Goal: Task Accomplishment & Management: Use online tool/utility

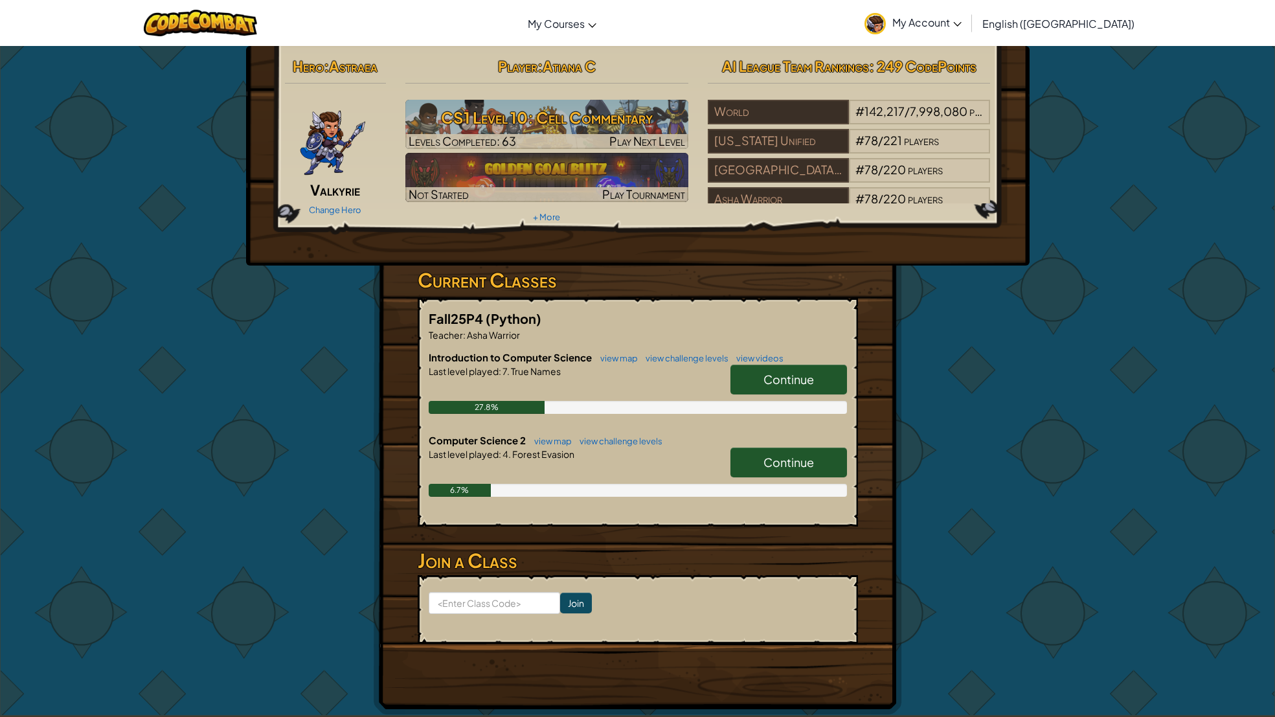
click at [745, 457] on link "Continue" at bounding box center [789, 463] width 117 height 30
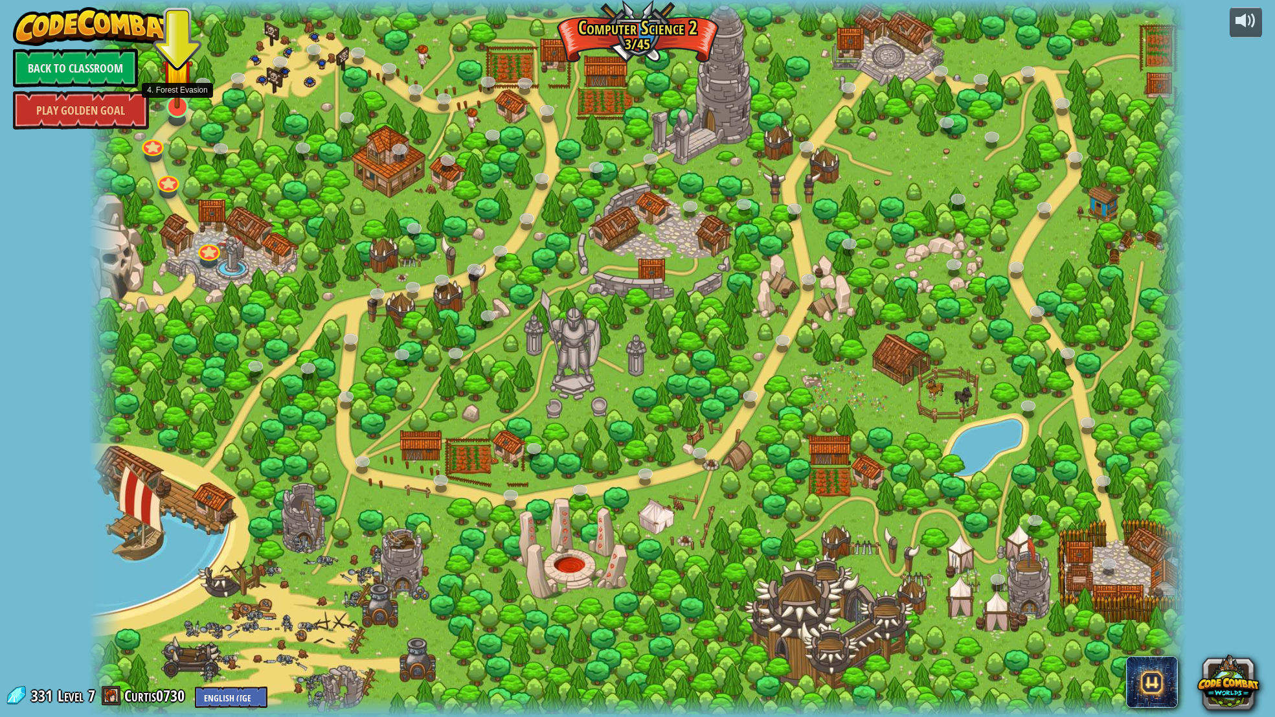
click at [176, 96] on img at bounding box center [177, 74] width 30 height 71
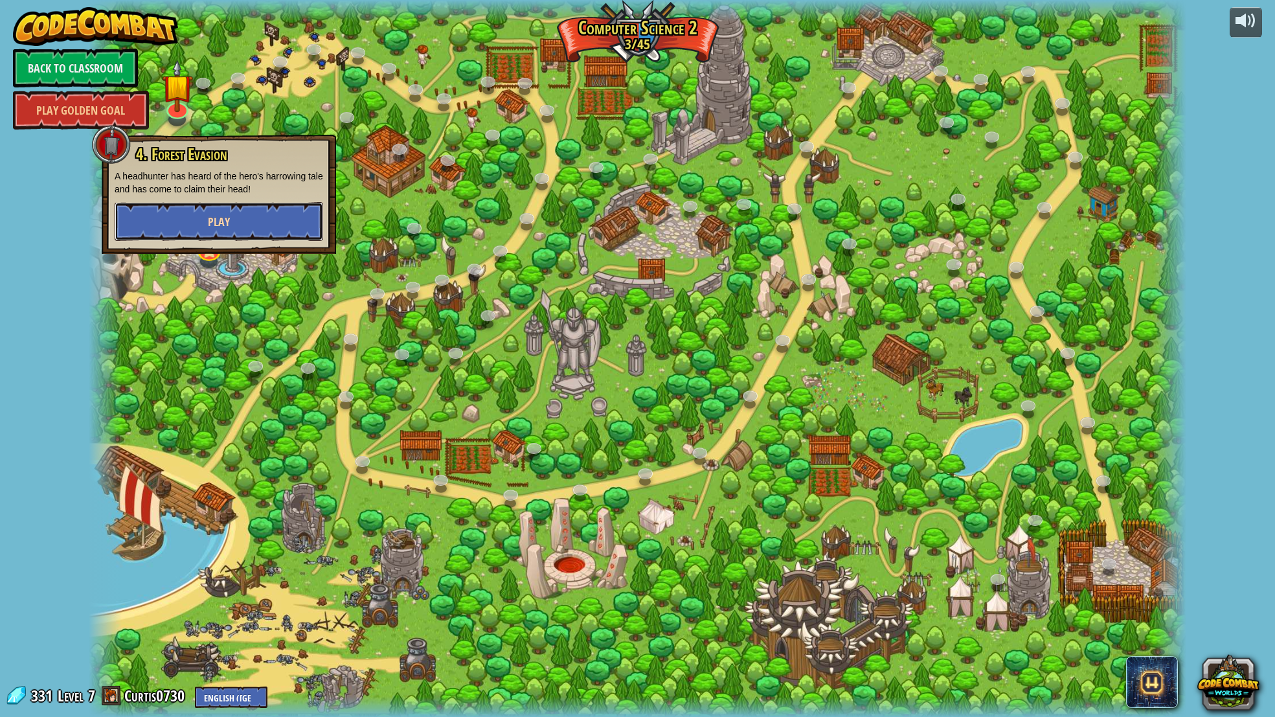
click at [150, 230] on button "Play" at bounding box center [219, 221] width 209 height 39
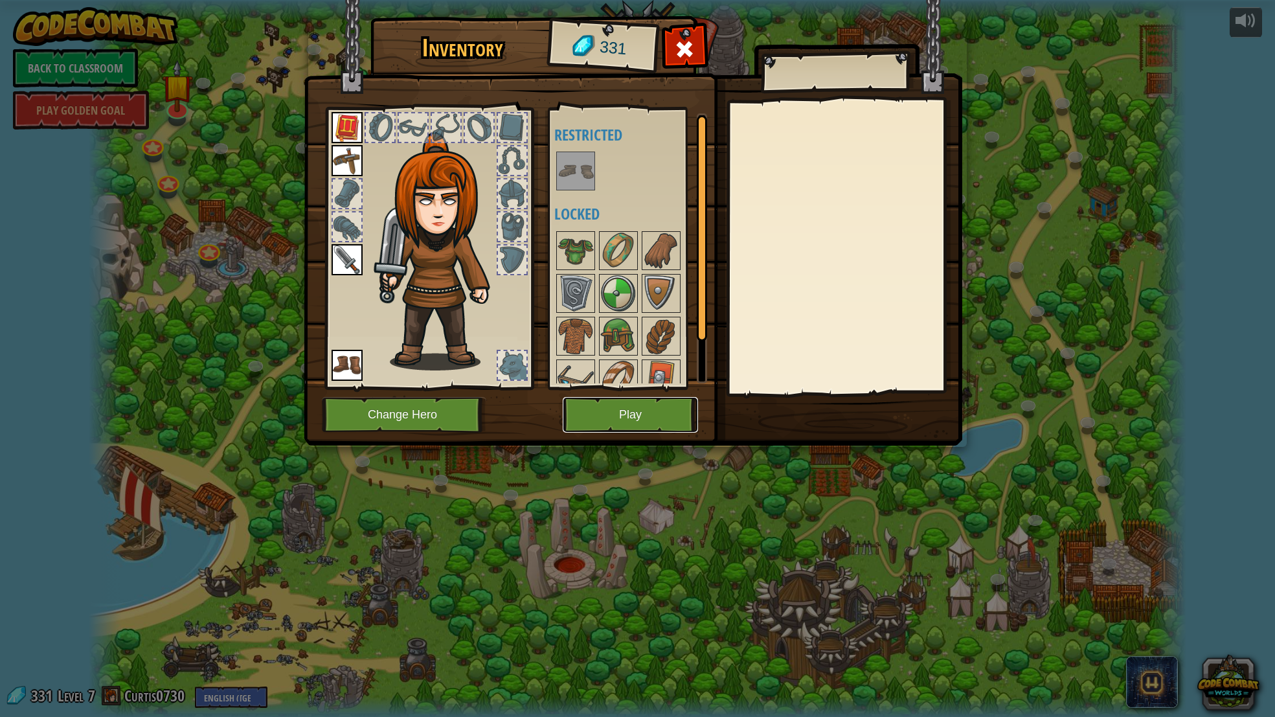
click at [638, 413] on button "Play" at bounding box center [630, 415] width 135 height 36
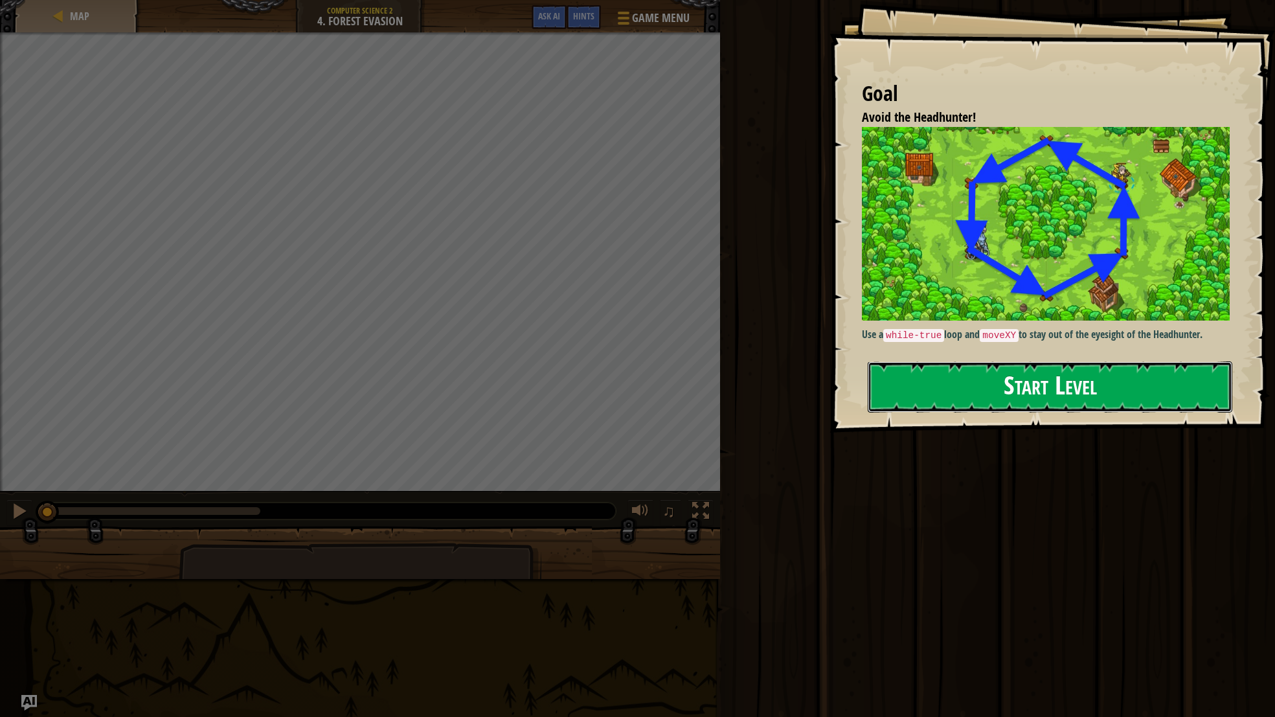
click at [952, 398] on button "Start Level" at bounding box center [1050, 386] width 365 height 51
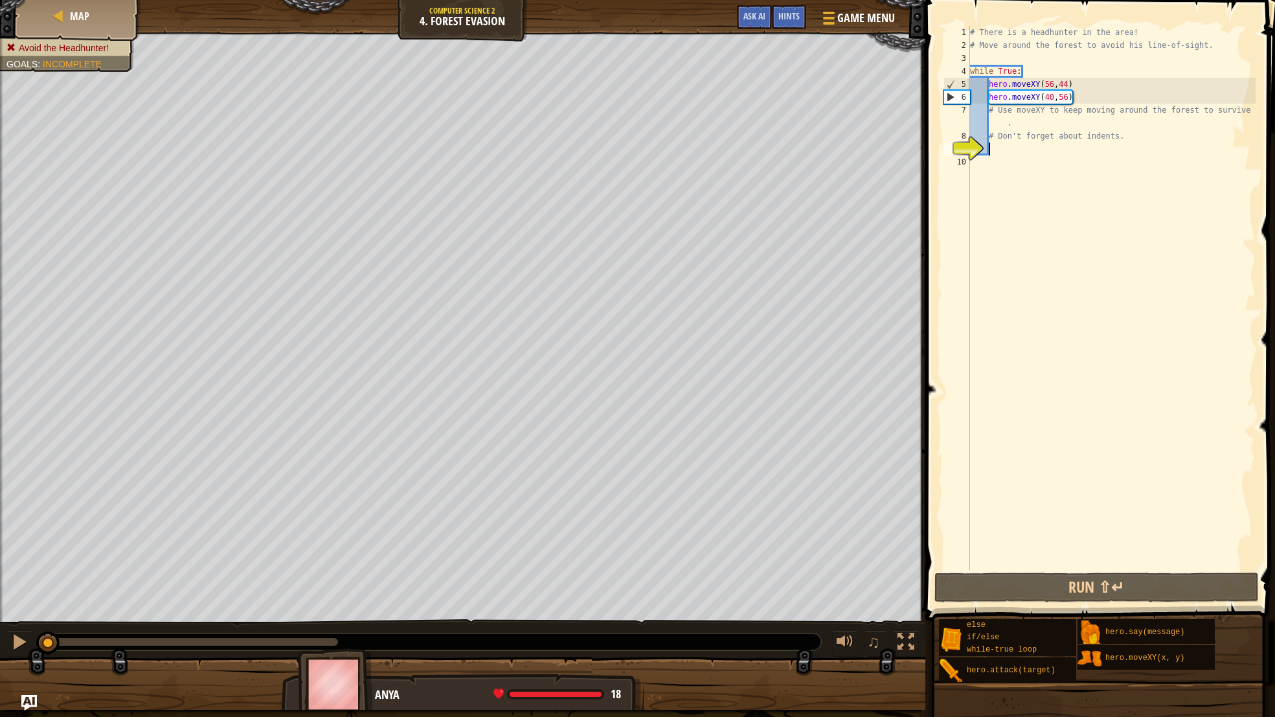
click at [1053, 214] on div "# There is a headhunter in the area! # Move around the forest to avoid his line…" at bounding box center [1112, 311] width 288 height 570
click at [1139, 585] on button "Run ⇧↵" at bounding box center [1097, 588] width 325 height 30
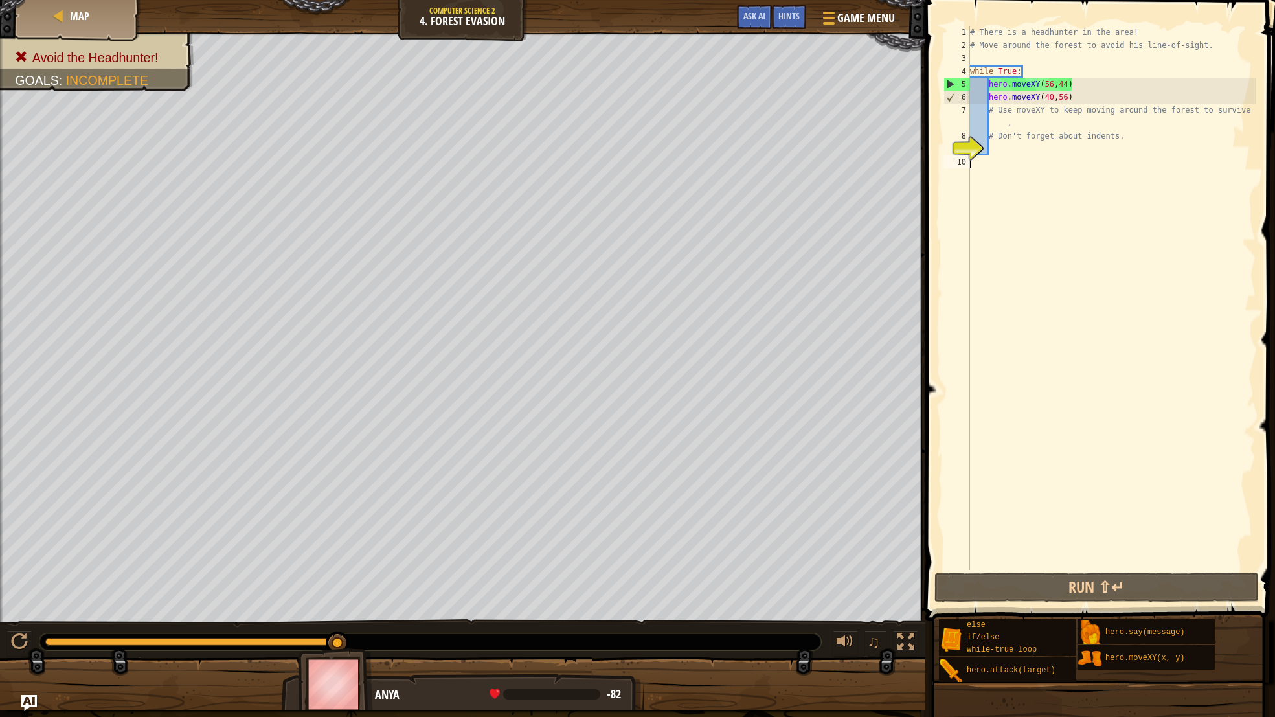
click at [970, 150] on div "9" at bounding box center [957, 149] width 27 height 13
drag, startPoint x: 987, startPoint y: 96, endPoint x: 999, endPoint y: 100, distance: 12.9
click at [999, 100] on div "# There is a headhunter in the area! # Move around the forest to avoid his line…" at bounding box center [1112, 311] width 288 height 570
click at [994, 120] on div "# There is a headhunter in the area! # Move around the forest to avoid his line…" at bounding box center [1112, 311] width 288 height 570
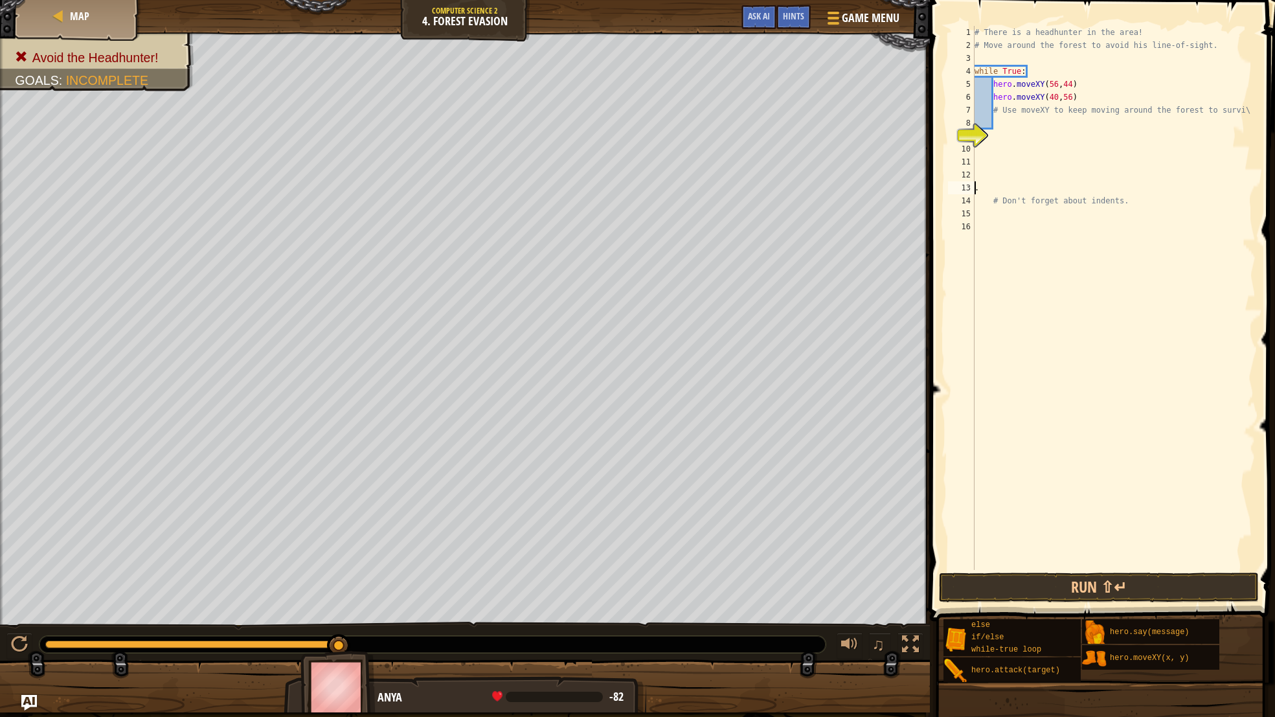
scroll to position [6, 0]
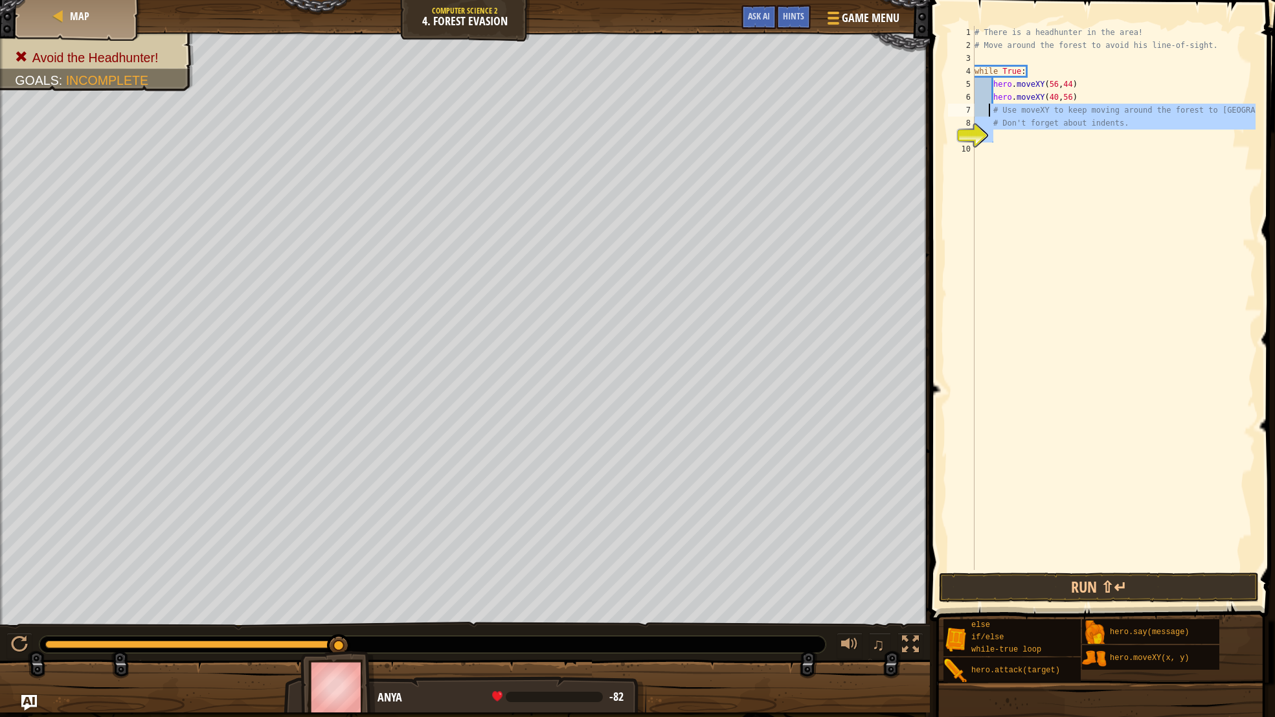
drag, startPoint x: 1016, startPoint y: 139, endPoint x: 990, endPoint y: 111, distance: 38.0
click at [990, 111] on div "# There is a headhunter in the area! # Move around the forest to avoid his line…" at bounding box center [1114, 311] width 284 height 570
type textarea "# Use moveXY to keep moving around the forest to [GEOGRAPHIC_DATA]. # Don't for…"
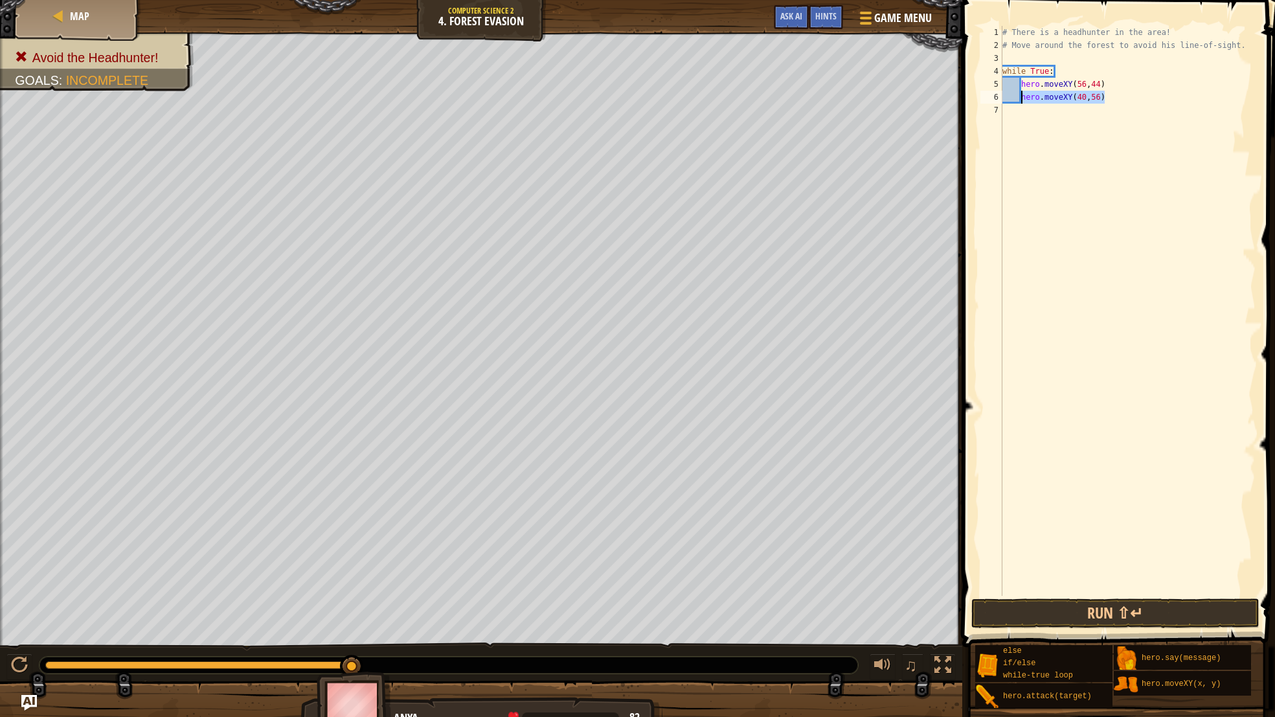
drag, startPoint x: 1113, startPoint y: 102, endPoint x: 1022, endPoint y: 98, distance: 91.4
click at [1022, 98] on div "# There is a headhunter in the area! # Move around the forest to avoid his line…" at bounding box center [1128, 324] width 256 height 596
type textarea "hero.moveXY(40,56)"
click at [1111, 97] on div "# There is a headhunter in the area! # Move around the forest to avoid his line…" at bounding box center [1128, 311] width 256 height 570
paste textarea "hero.moveXY(40,56)"
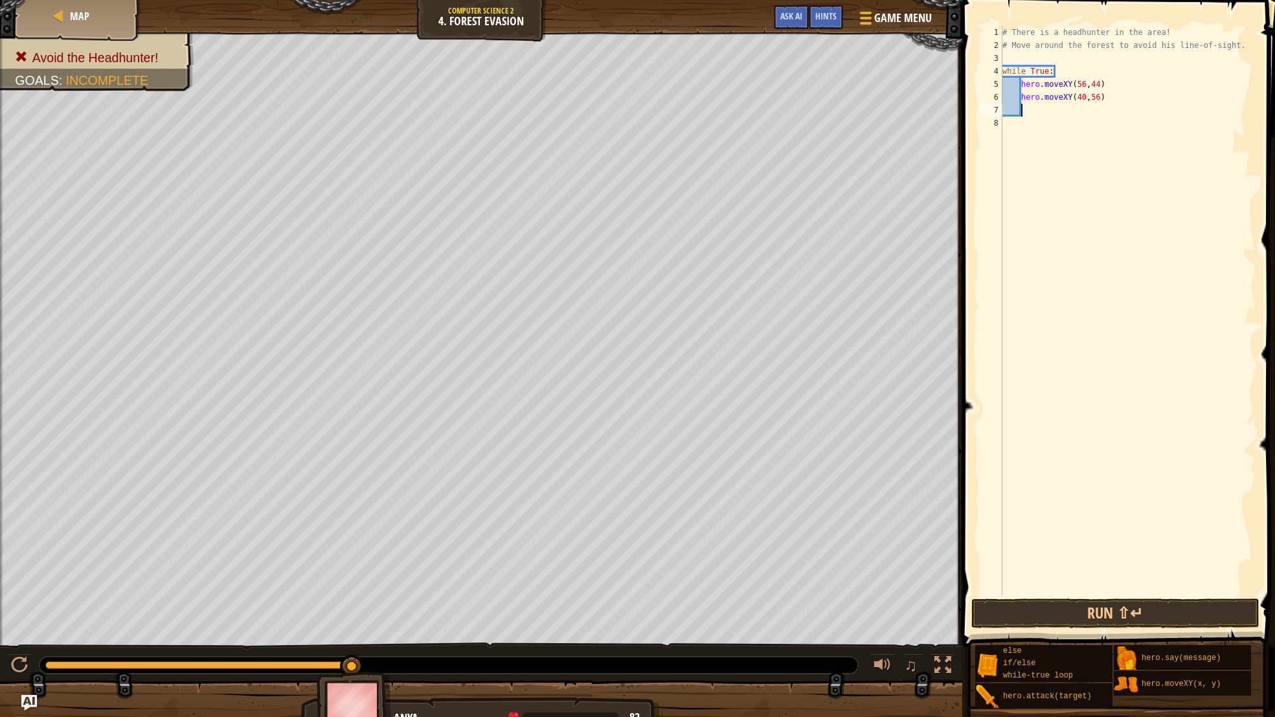
type textarea "hero.moveXY(40,56)"
paste textarea "hero.moveXY(40,56)"
type textarea "hero.moveXY(40,56)"
paste textarea "hero.moveXY(40,56)"
type textarea "hero.moveXY(40,56)"
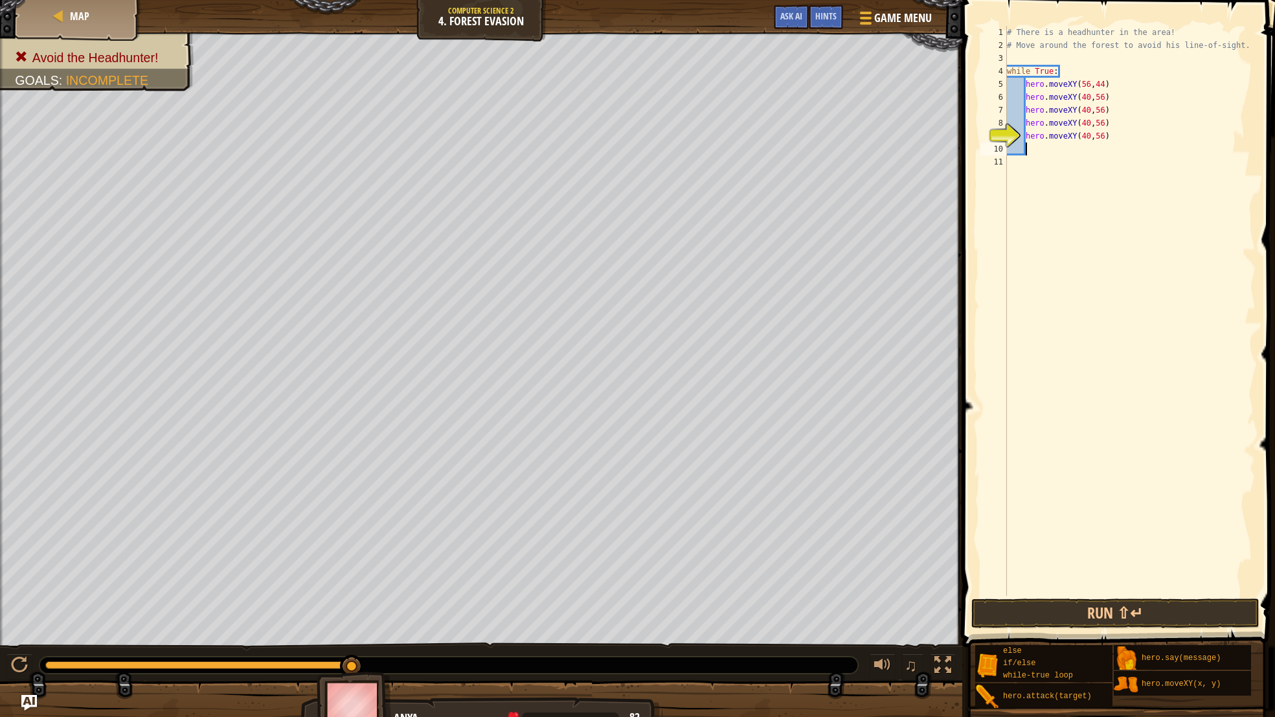
paste textarea "hero.moveXY(40,56)"
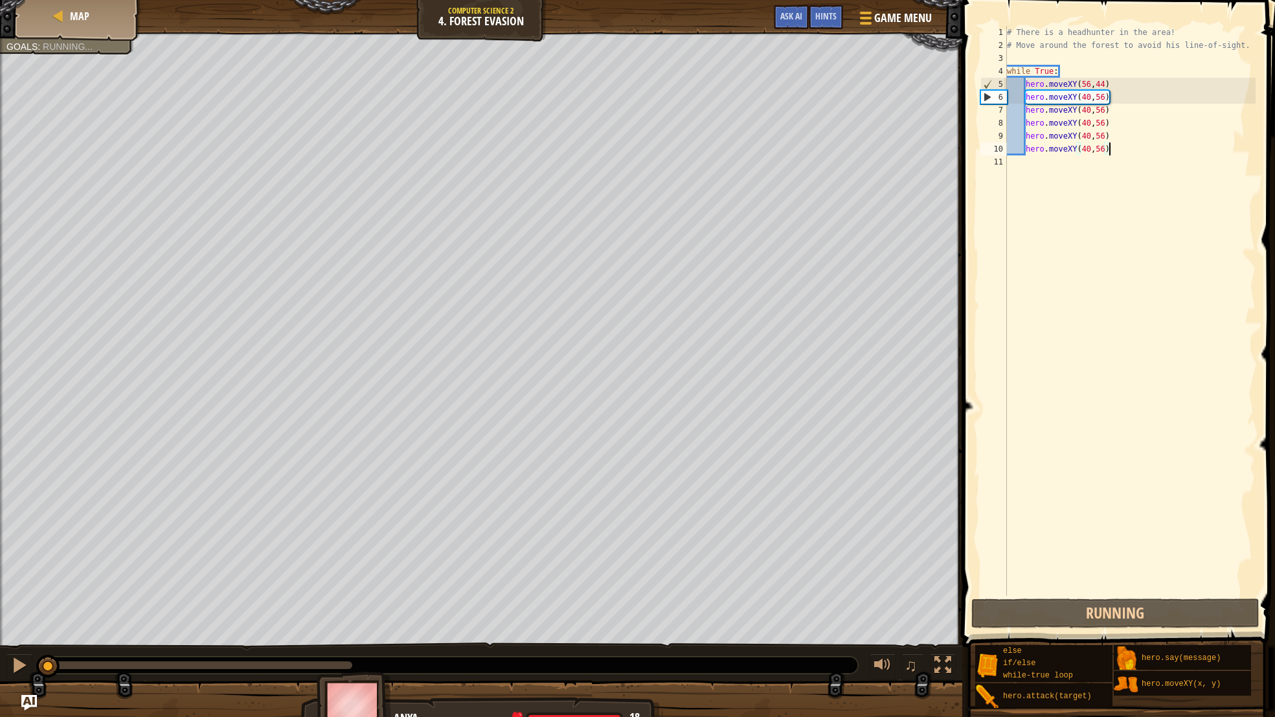
paste textarea "hero.moveXY(40,56)"
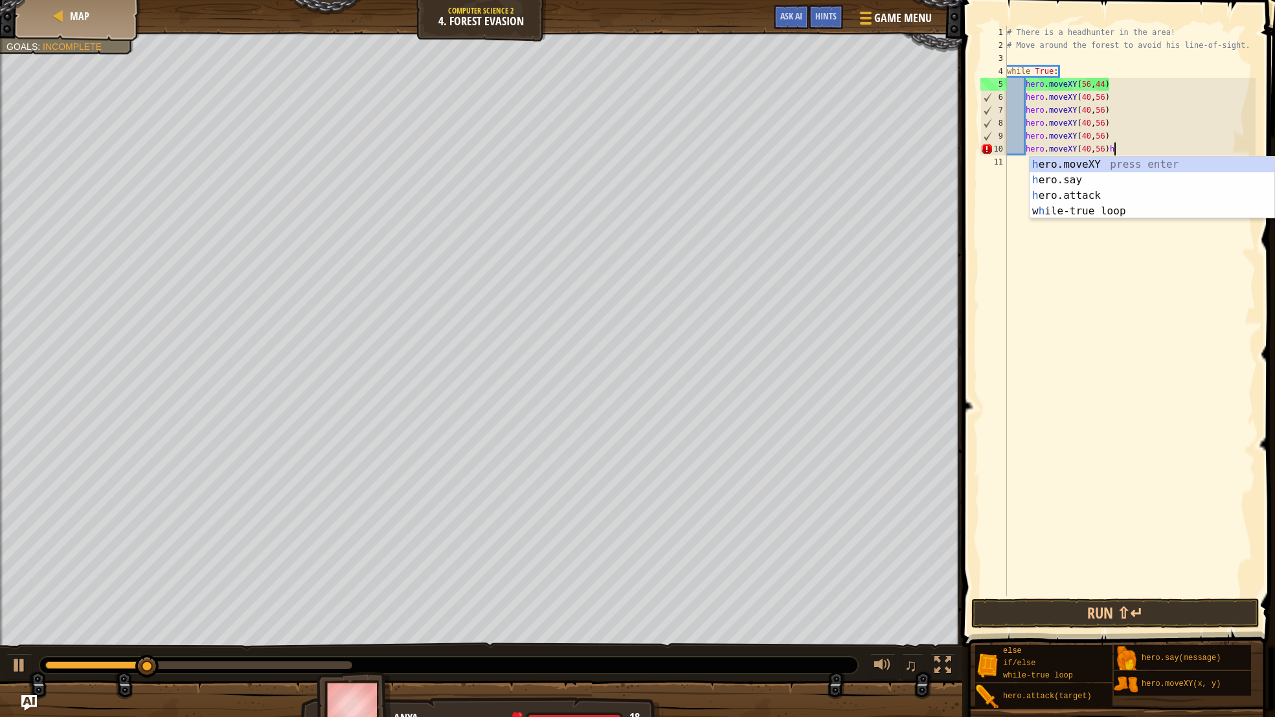
type textarea "hero.moveXY(40,56)"
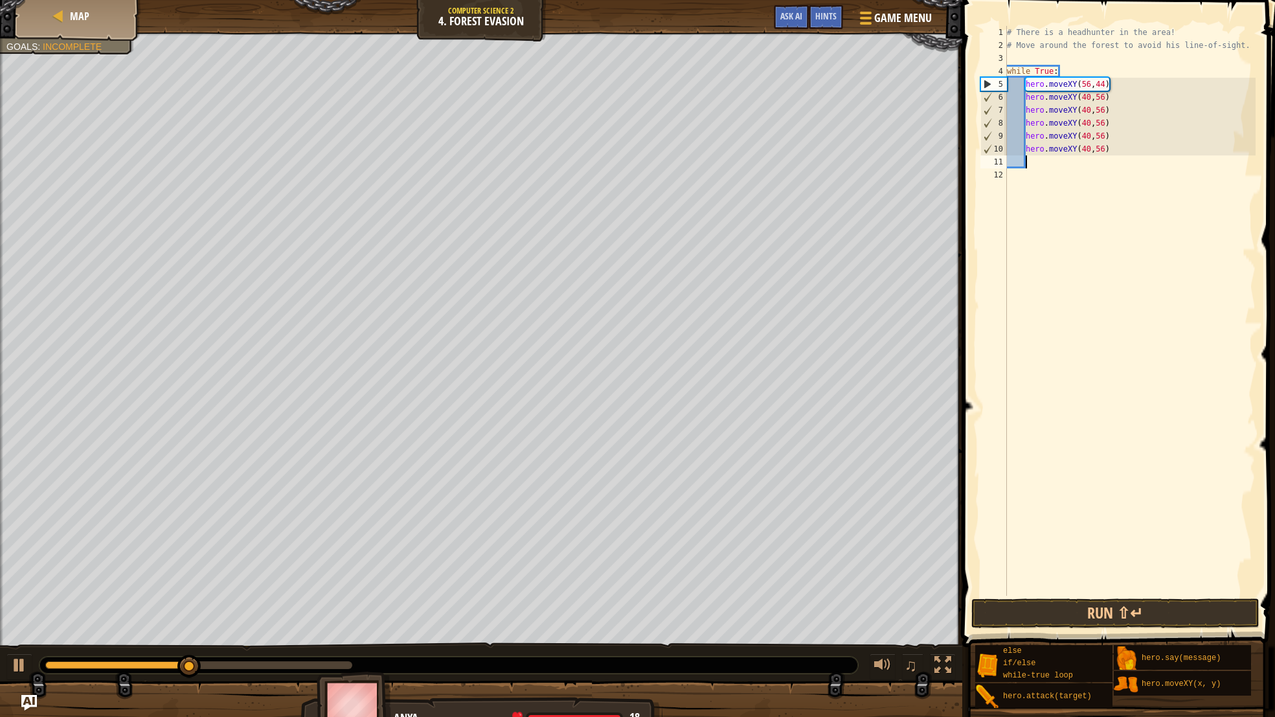
paste textarea "hero.moveXY(40,56)"
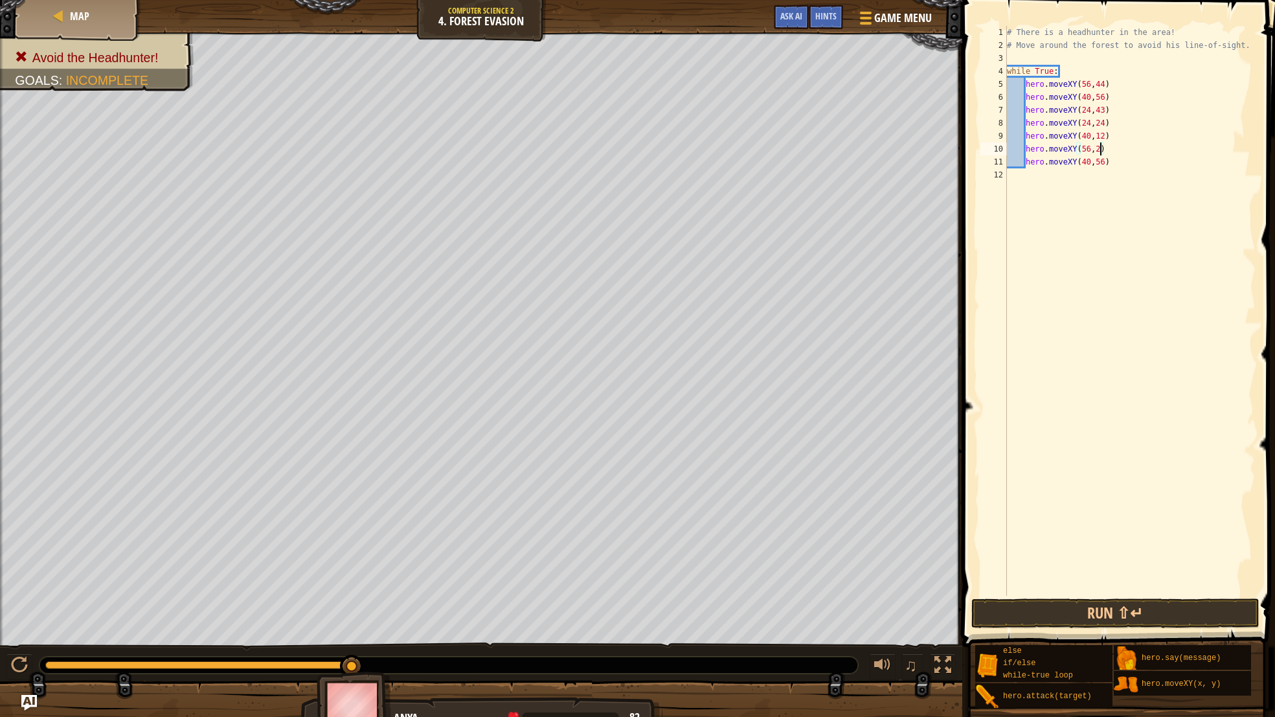
scroll to position [6, 7]
drag, startPoint x: 1114, startPoint y: 86, endPoint x: 1079, endPoint y: 84, distance: 35.7
click at [1079, 84] on div "# There is a headhunter in the area! # Move around the forest to avoid his line…" at bounding box center [1131, 324] width 252 height 596
drag, startPoint x: 1116, startPoint y: 163, endPoint x: 1077, endPoint y: 164, distance: 38.9
click at [1077, 164] on div "# There is a headhunter in the area! # Move around the forest to avoid his line…" at bounding box center [1131, 324] width 252 height 596
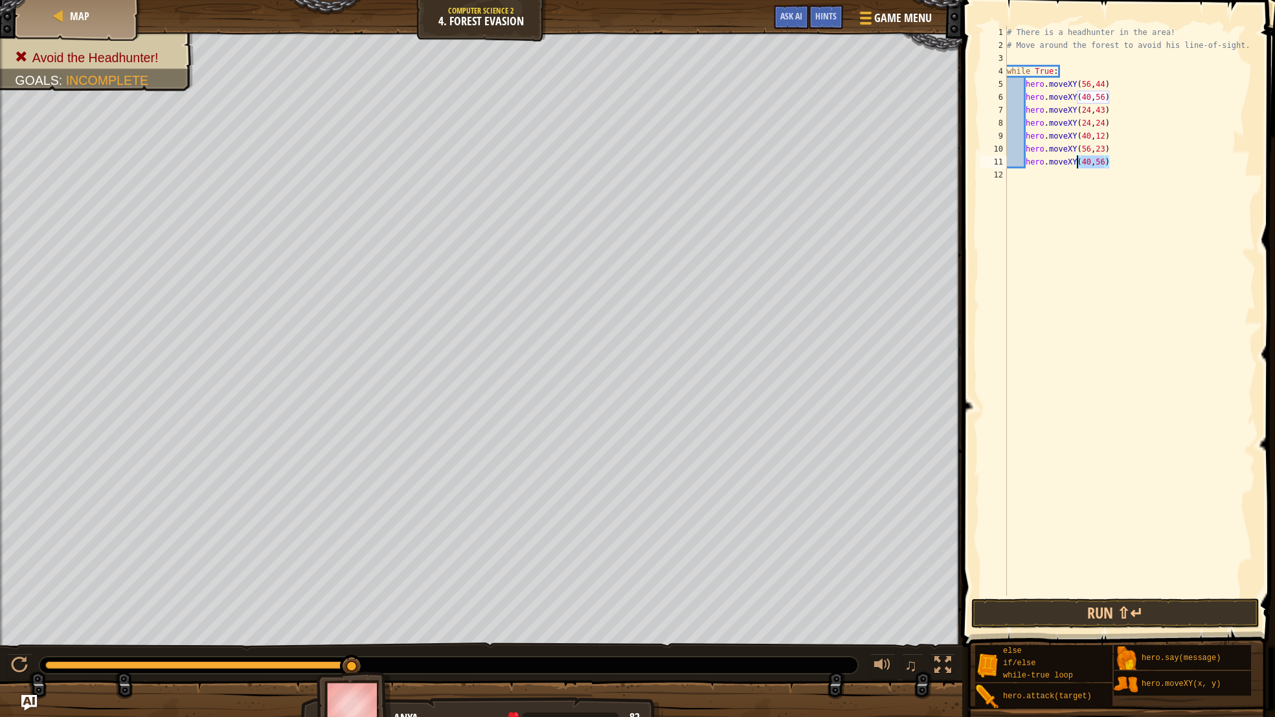
paste textarea "56,44"
type textarea "hero.moveXY(56,44)"
click at [1049, 619] on button "Run ⇧↵" at bounding box center [1116, 614] width 288 height 30
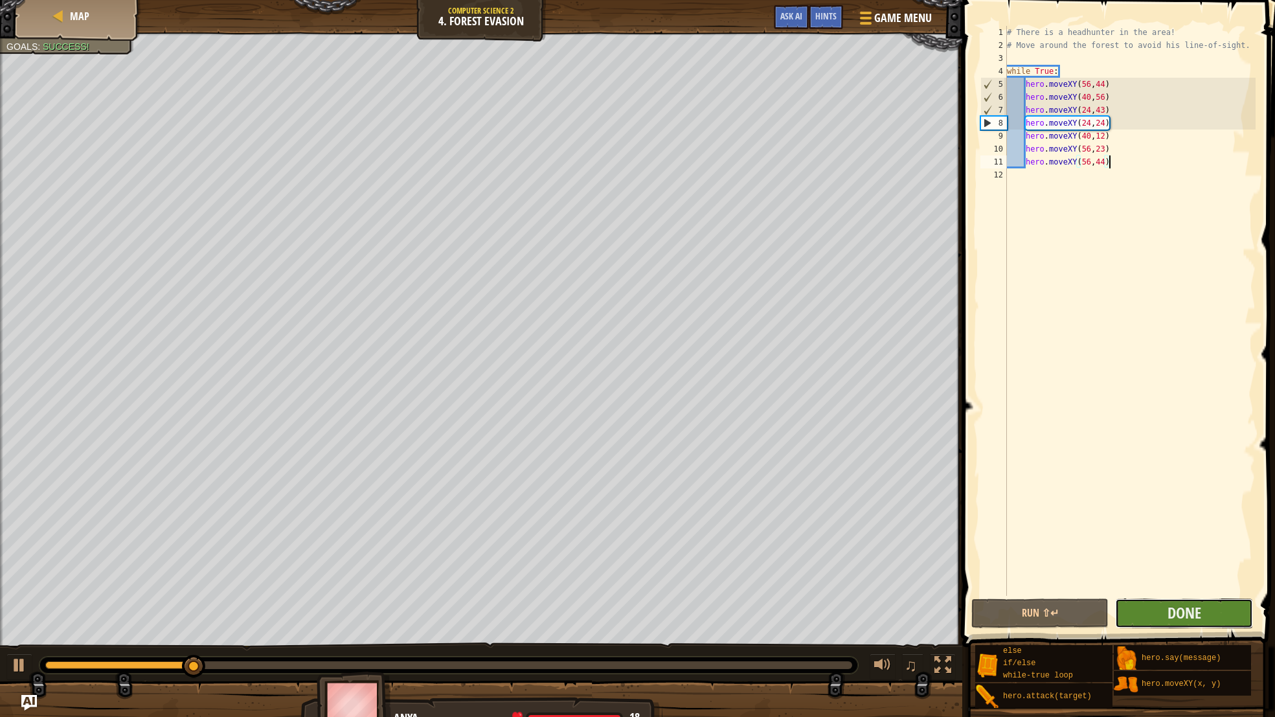
click at [1153, 624] on button "Done" at bounding box center [1183, 614] width 137 height 30
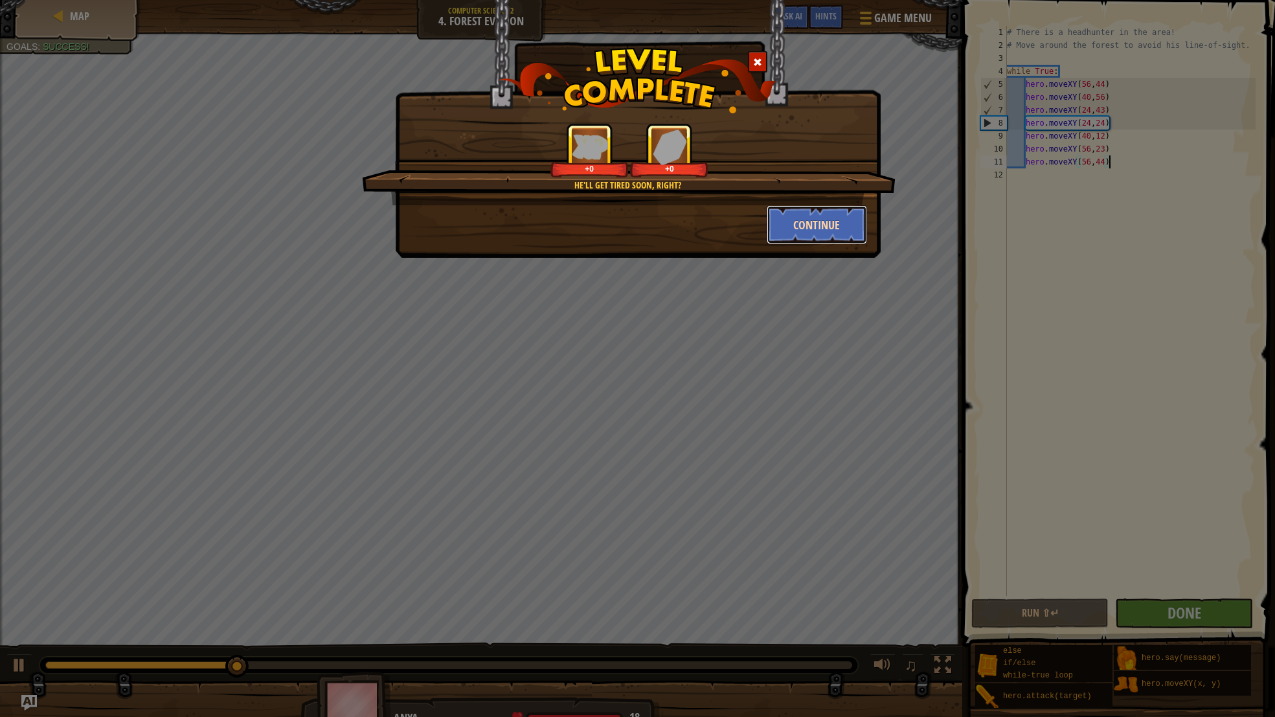
click at [820, 238] on button "Continue" at bounding box center [817, 224] width 100 height 39
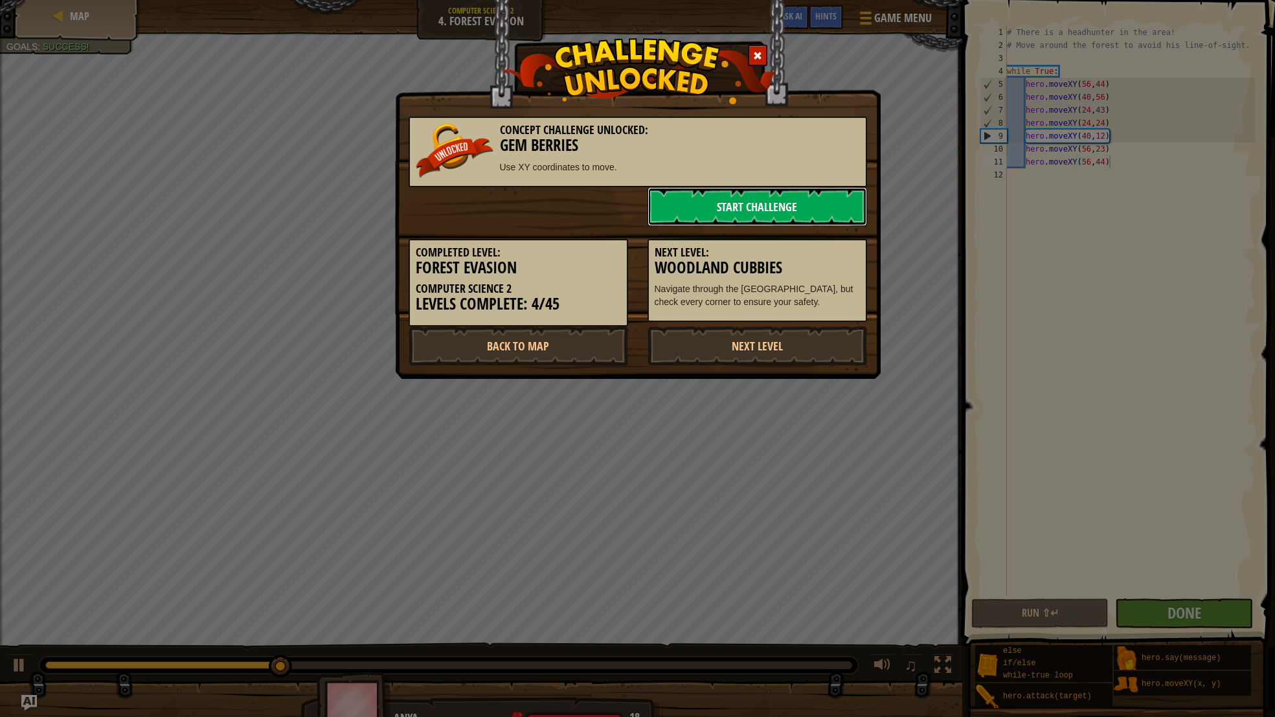
click at [805, 207] on link "Start Challenge" at bounding box center [758, 206] width 220 height 39
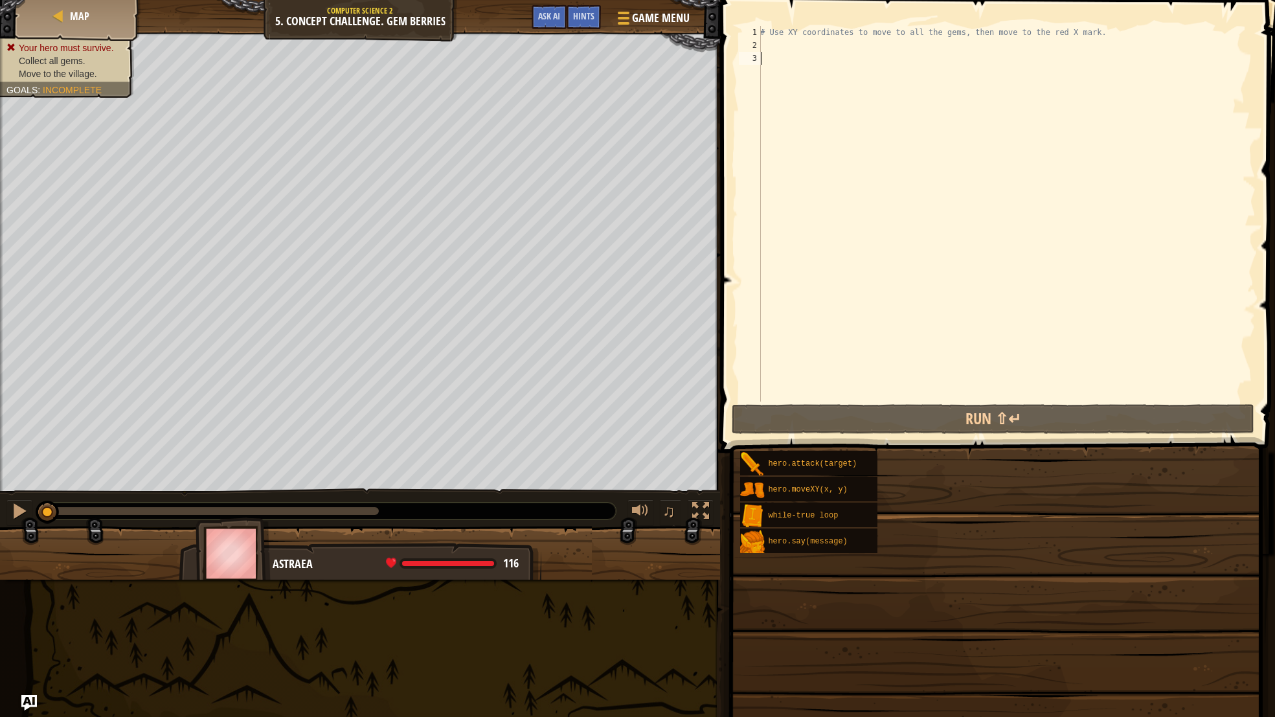
click at [922, 313] on div "Concept Challenge Goals Collect all gems. Move to the village. This is a concep…" at bounding box center [637, 358] width 1275 height 717
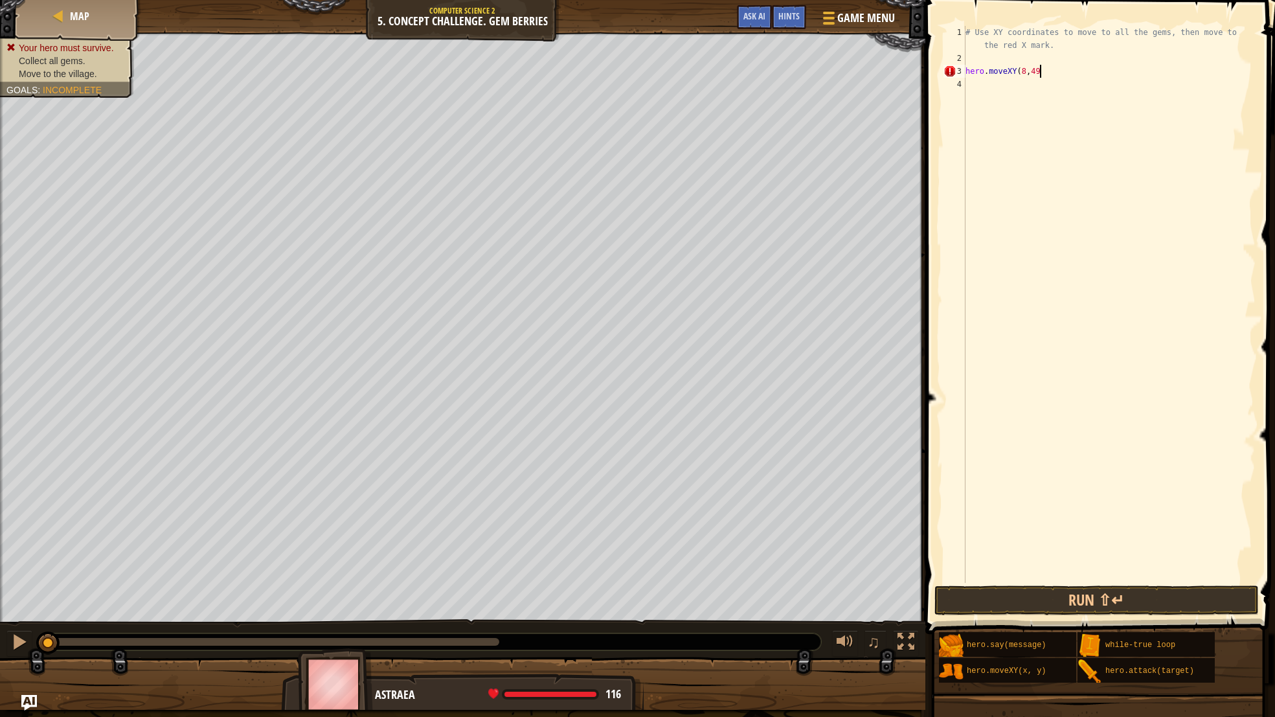
scroll to position [6, 5]
type textarea "hero.moveXY(8,49)"
type textarea "hero.moveXY(8,13)"
click at [1018, 103] on div "# Use XY coordinates to move to all the gems, then move to the red X mark. hero…" at bounding box center [1109, 324] width 293 height 596
type textarea "hero.moveXY(34,15)"
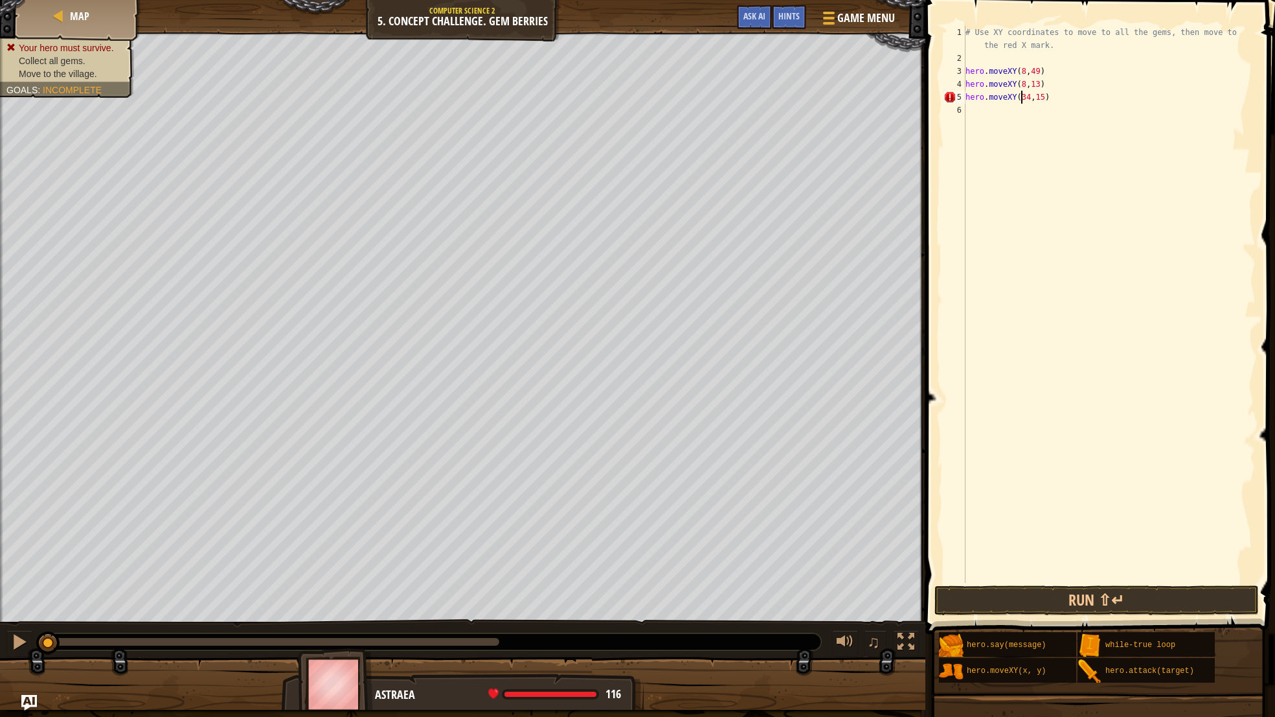
scroll to position [6, 5]
click at [1093, 102] on div "# Use XY coordinates to move to all the gems, then move to the red X mark. hero…" at bounding box center [1109, 324] width 293 height 596
type textarea "hero.moveXY(50,35)"
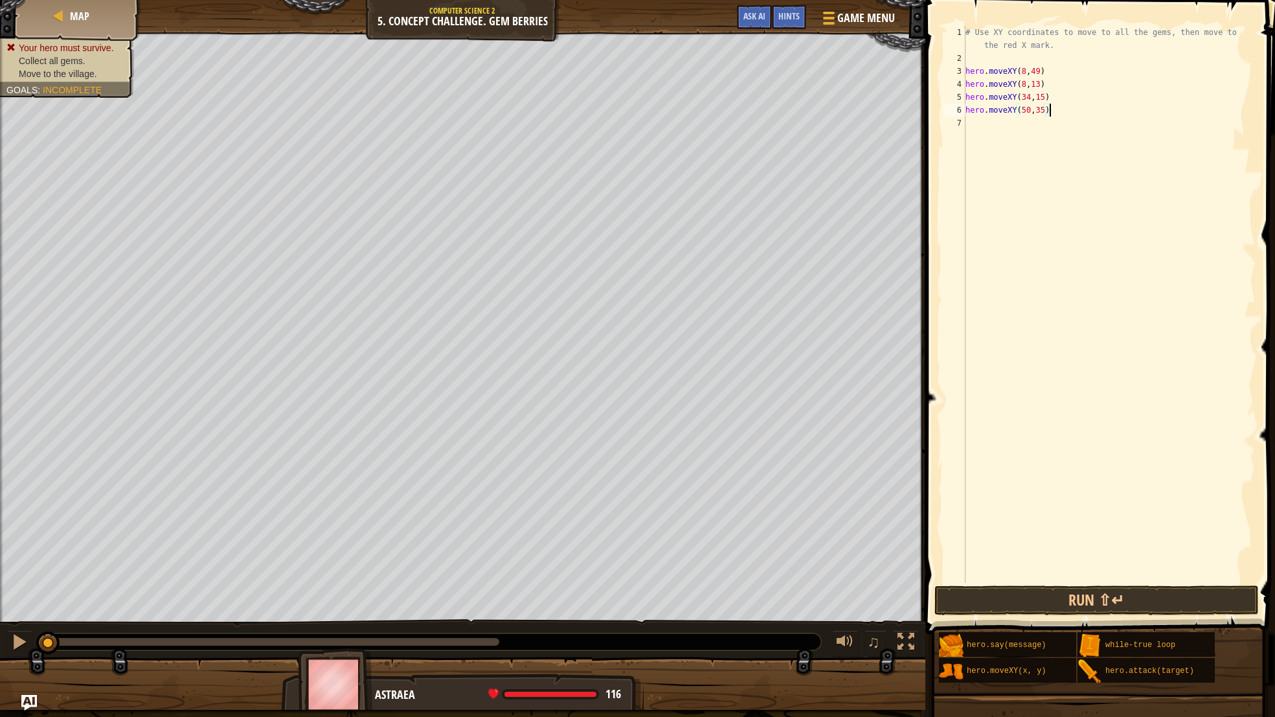
click at [1061, 575] on div "# Use XY coordinates to move to all the gems, then move to the red X mark. hero…" at bounding box center [1109, 324] width 293 height 596
click at [1061, 597] on button "Run ⇧↵" at bounding box center [1097, 601] width 325 height 30
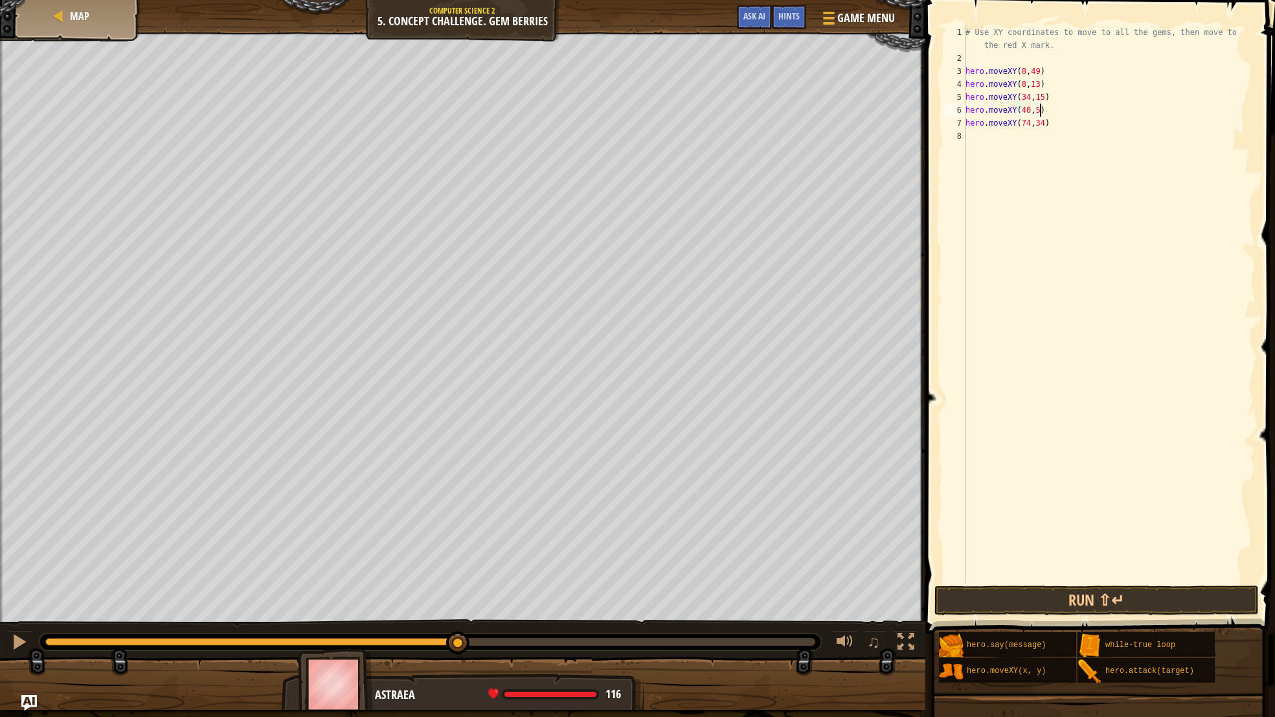
scroll to position [6, 6]
type textarea "hero.moveXY(40,56)"
click at [1055, 612] on button "Run ⇧↵" at bounding box center [1097, 601] width 325 height 30
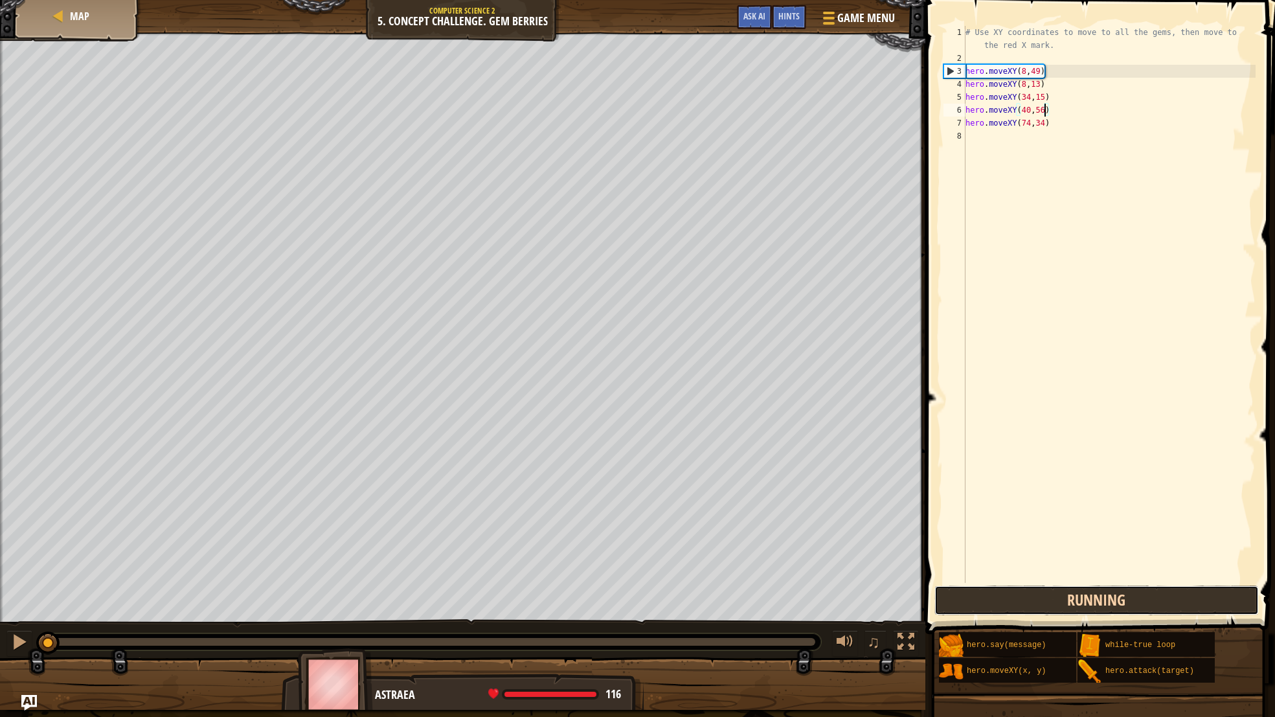
click at [1068, 607] on button "Running" at bounding box center [1097, 601] width 325 height 30
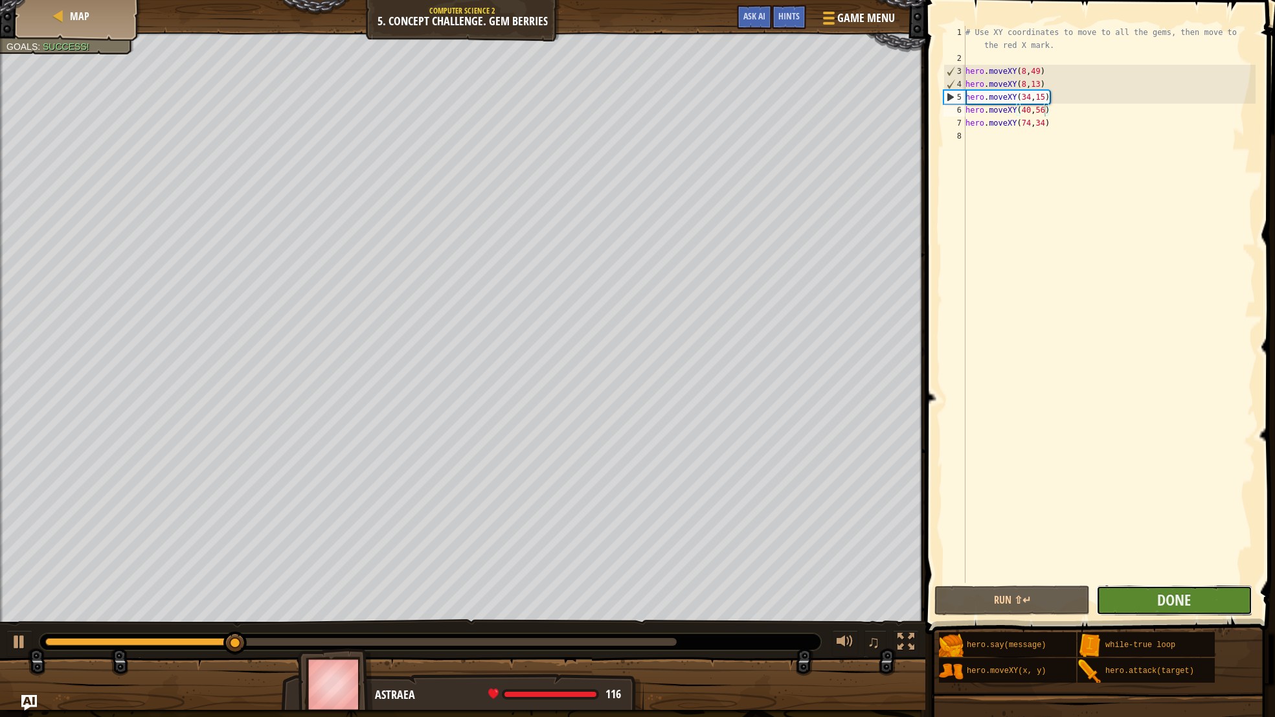
click at [1194, 606] on button "Done" at bounding box center [1174, 601] width 155 height 30
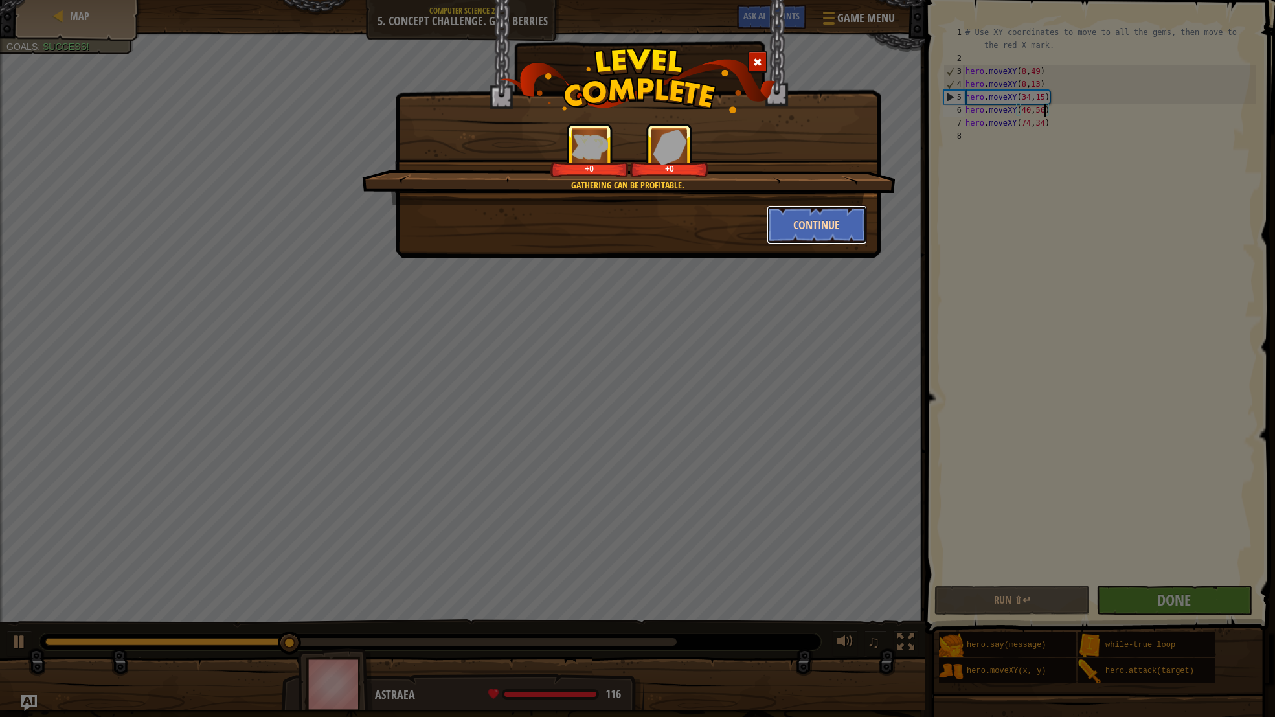
click at [840, 235] on button "Continue" at bounding box center [817, 224] width 100 height 39
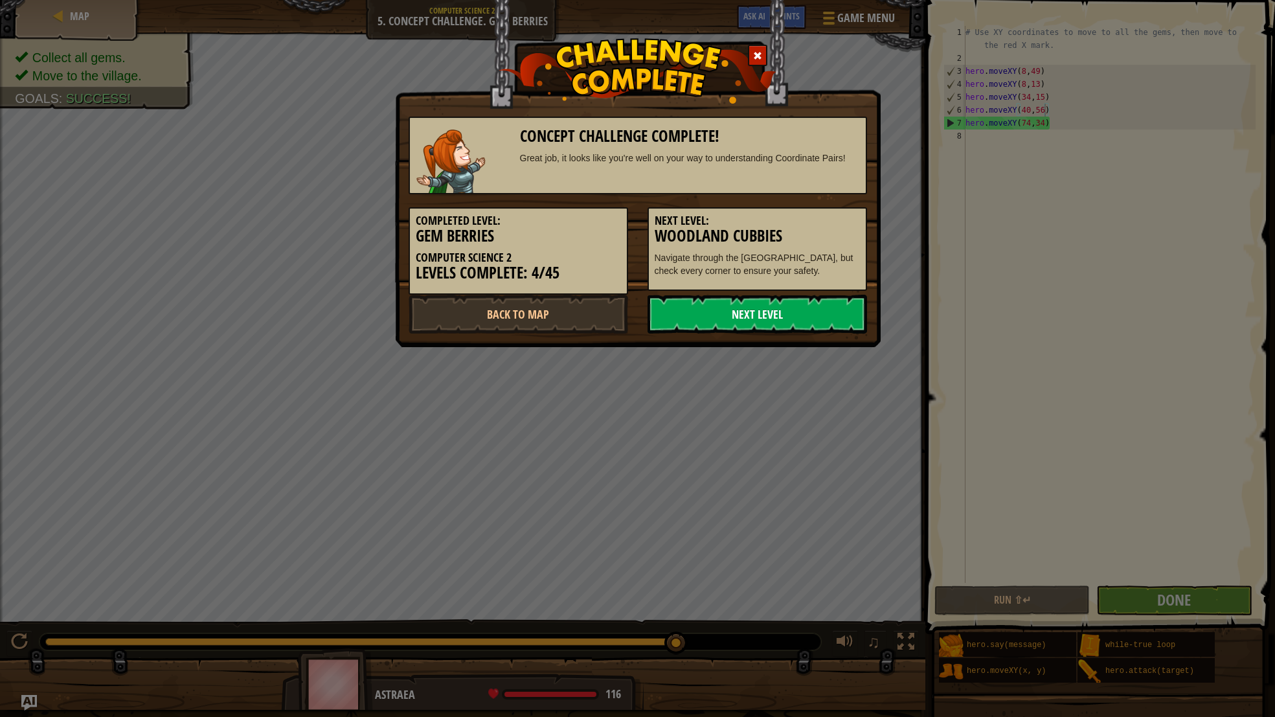
click at [816, 313] on link "Next Level" at bounding box center [758, 314] width 220 height 39
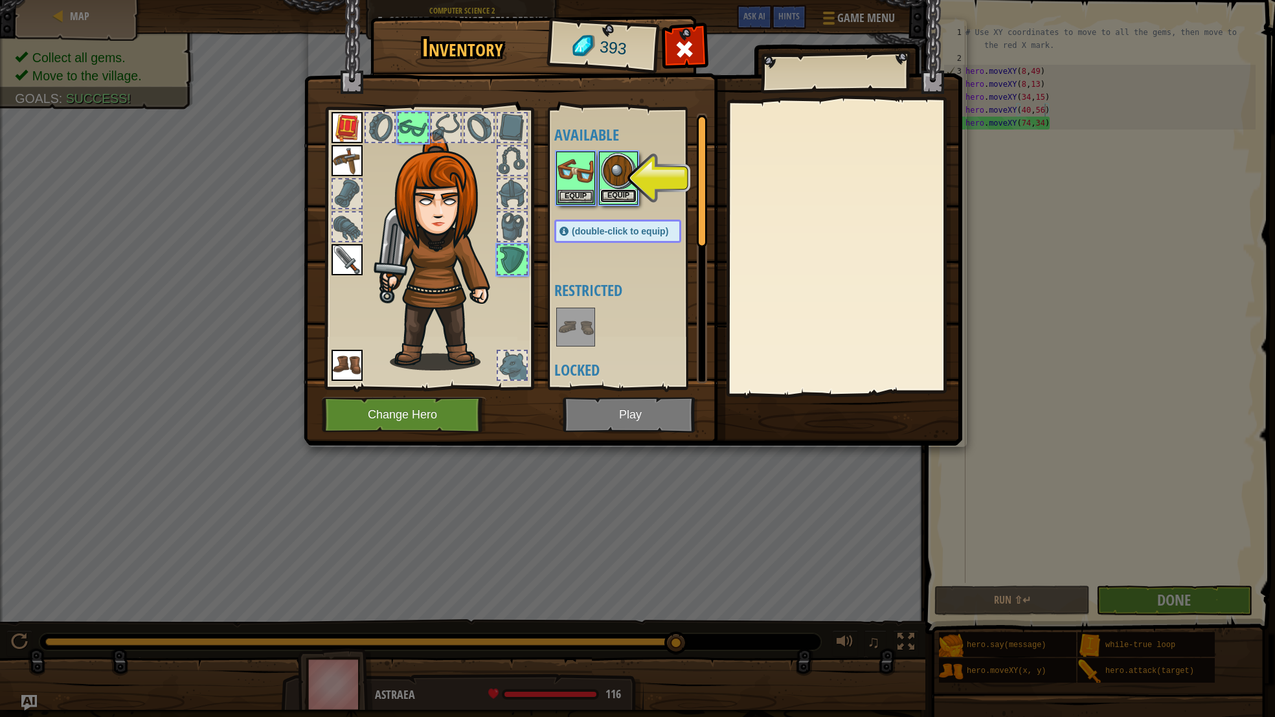
click at [626, 195] on button "Equip" at bounding box center [618, 196] width 36 height 14
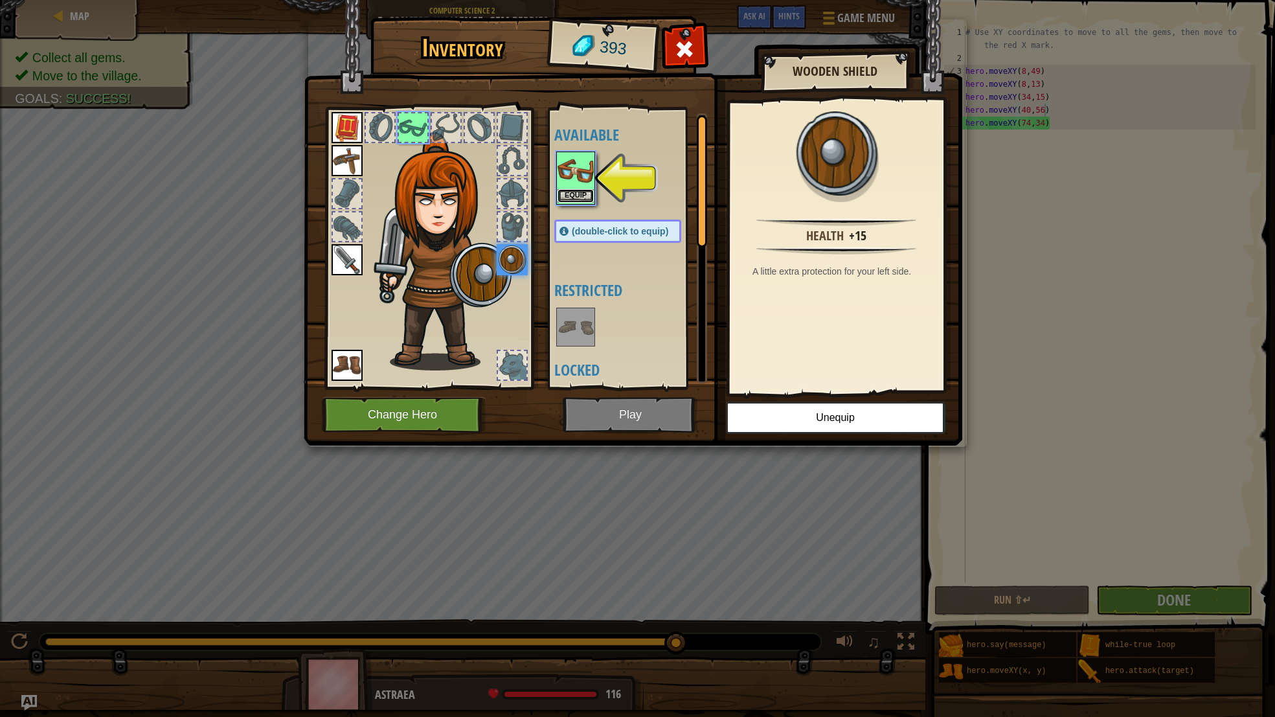
click at [570, 198] on button "Equip" at bounding box center [576, 196] width 36 height 14
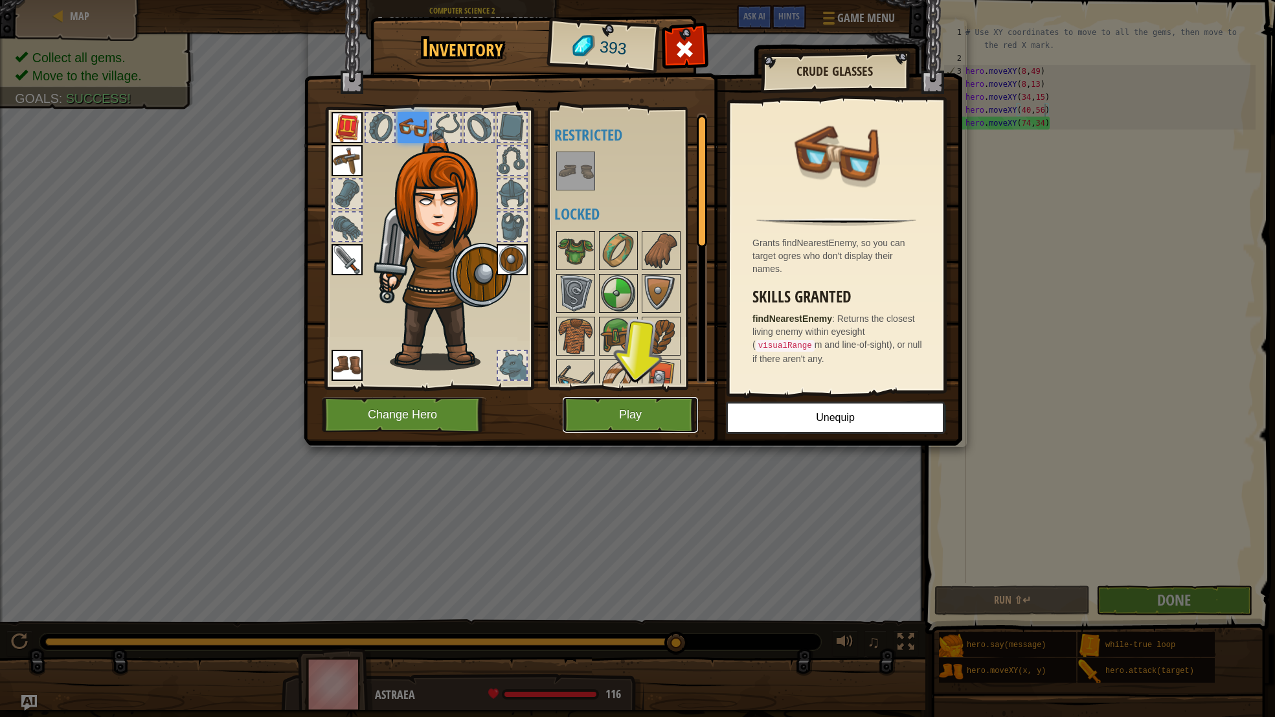
click at [683, 415] on button "Play" at bounding box center [630, 415] width 135 height 36
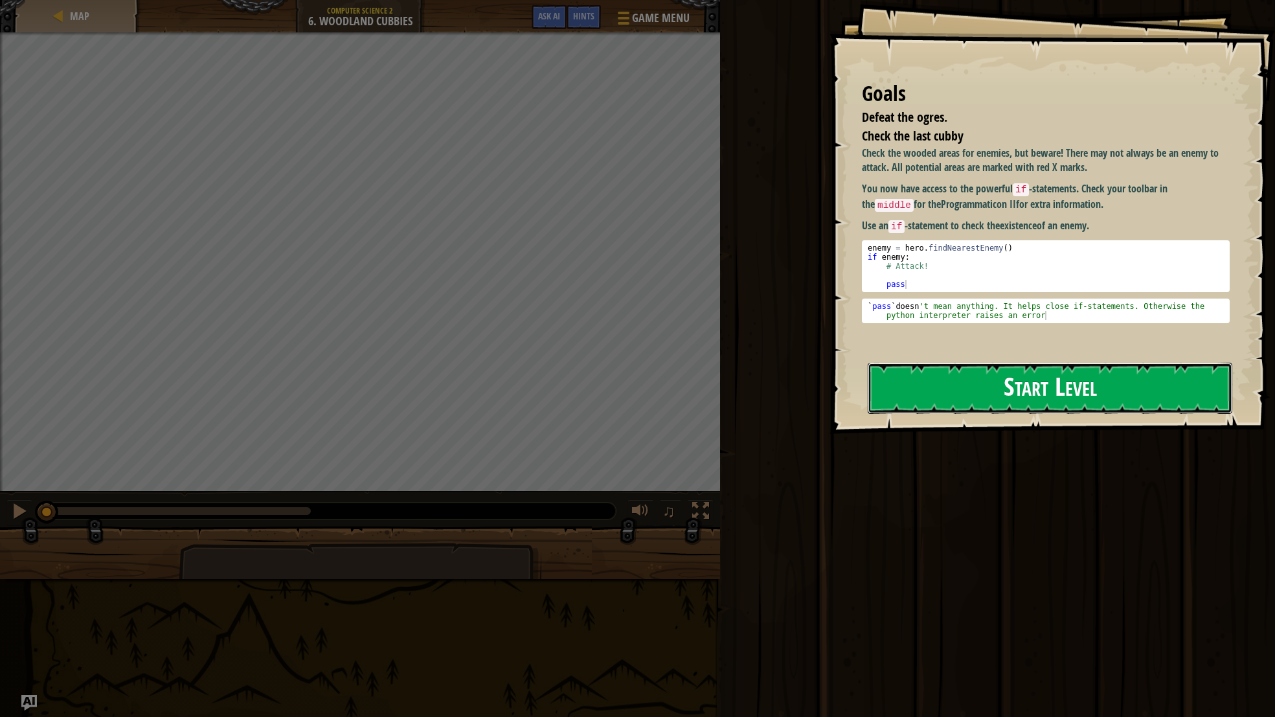
click at [943, 387] on button "Start Level" at bounding box center [1050, 388] width 365 height 51
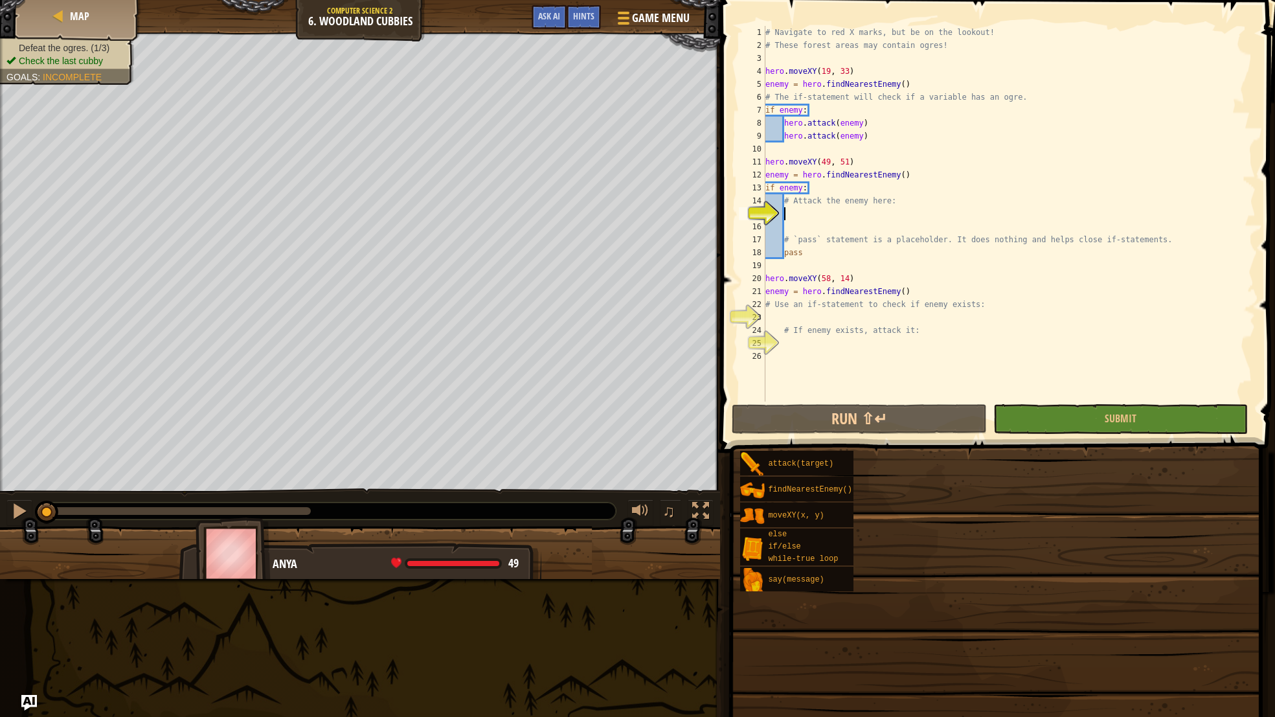
click at [1095, 380] on div "# Navigate to red X marks, but be on the lookout! # These forest areas may cont…" at bounding box center [1010, 227] width 494 height 402
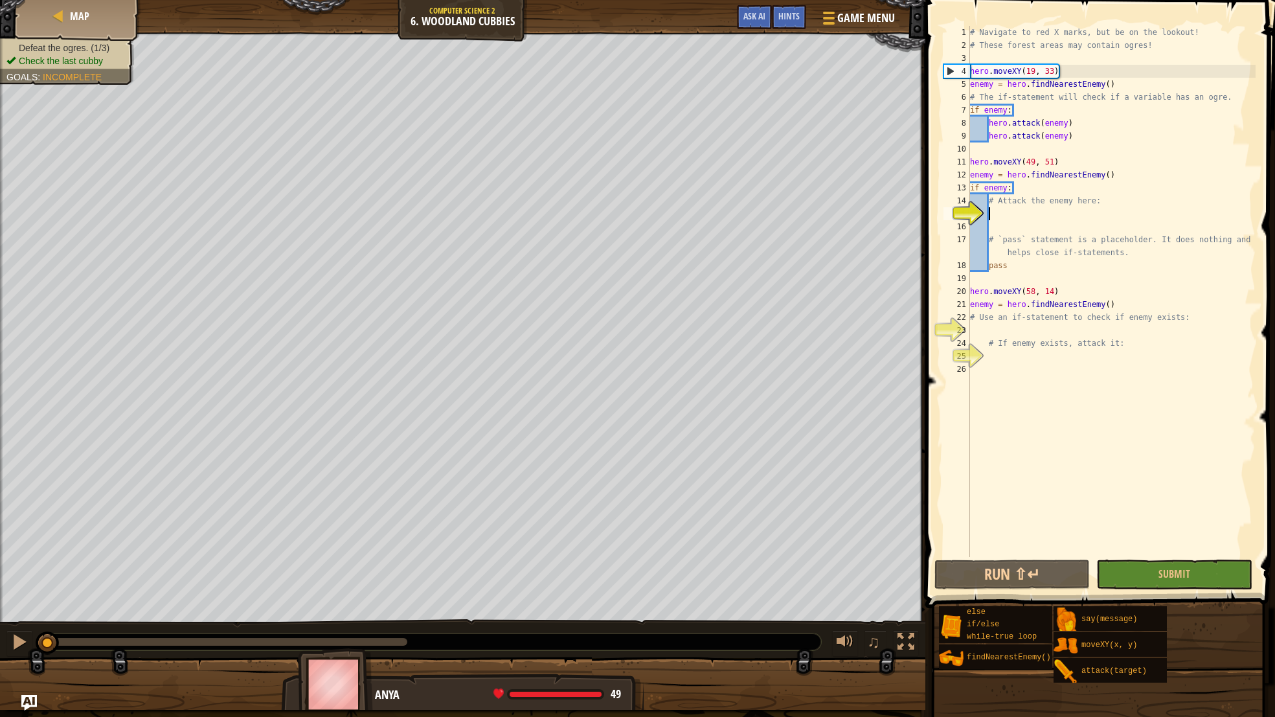
click at [998, 216] on div "# Navigate to red X marks, but be on the lookout! # These forest areas may cont…" at bounding box center [1112, 304] width 288 height 557
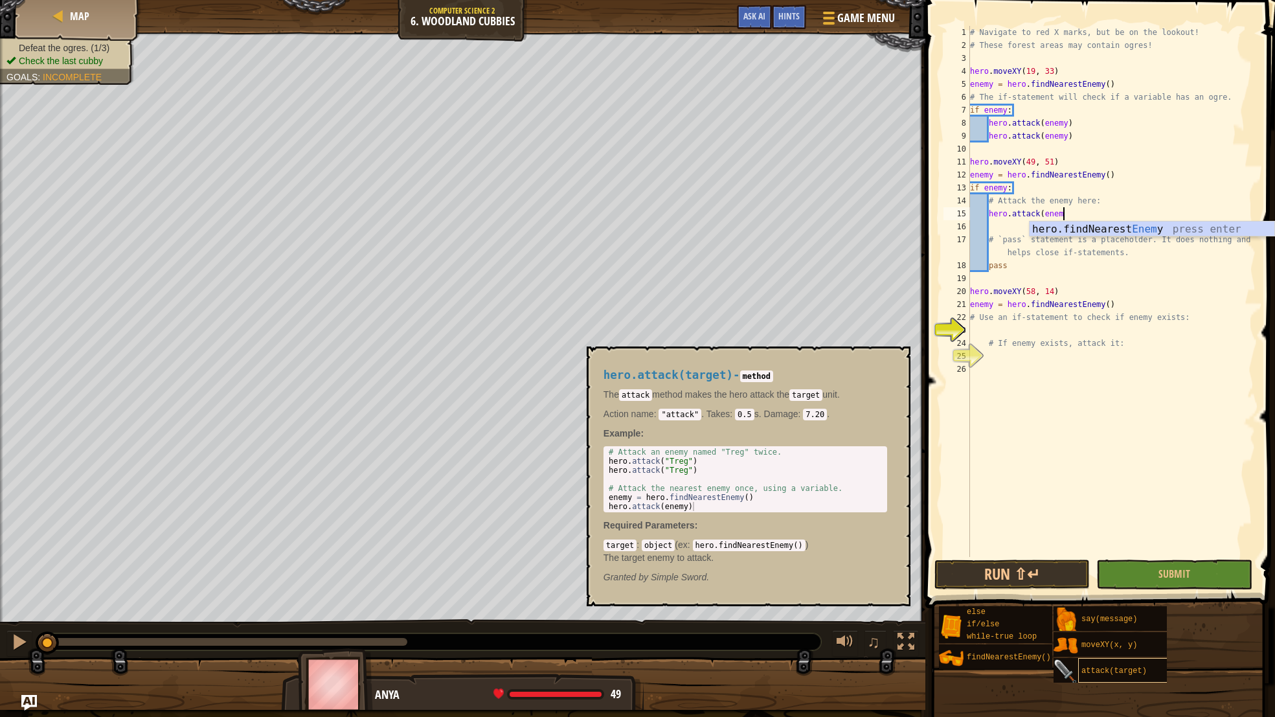
scroll to position [6, 7]
type textarea "hero.attack(enemy)"
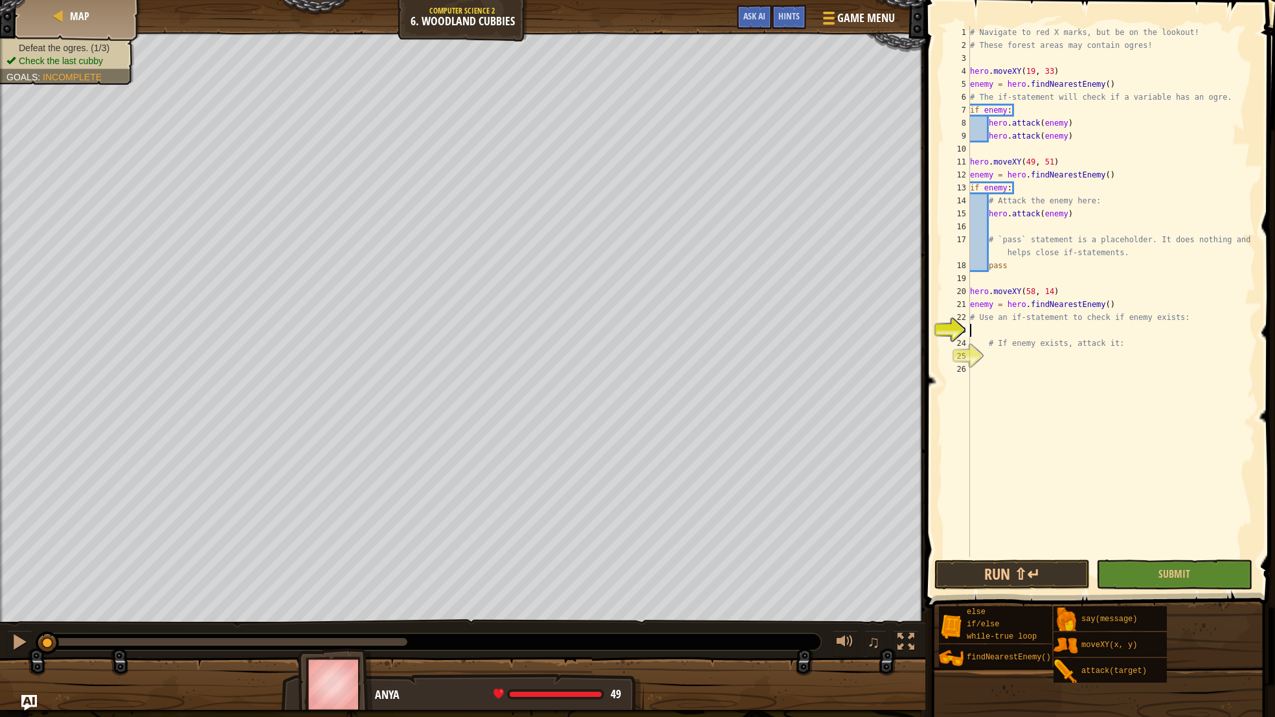
click at [1017, 332] on div "# Navigate to red X marks, but be on the lookout! # These forest areas may cont…" at bounding box center [1112, 304] width 288 height 557
type textarea "U"
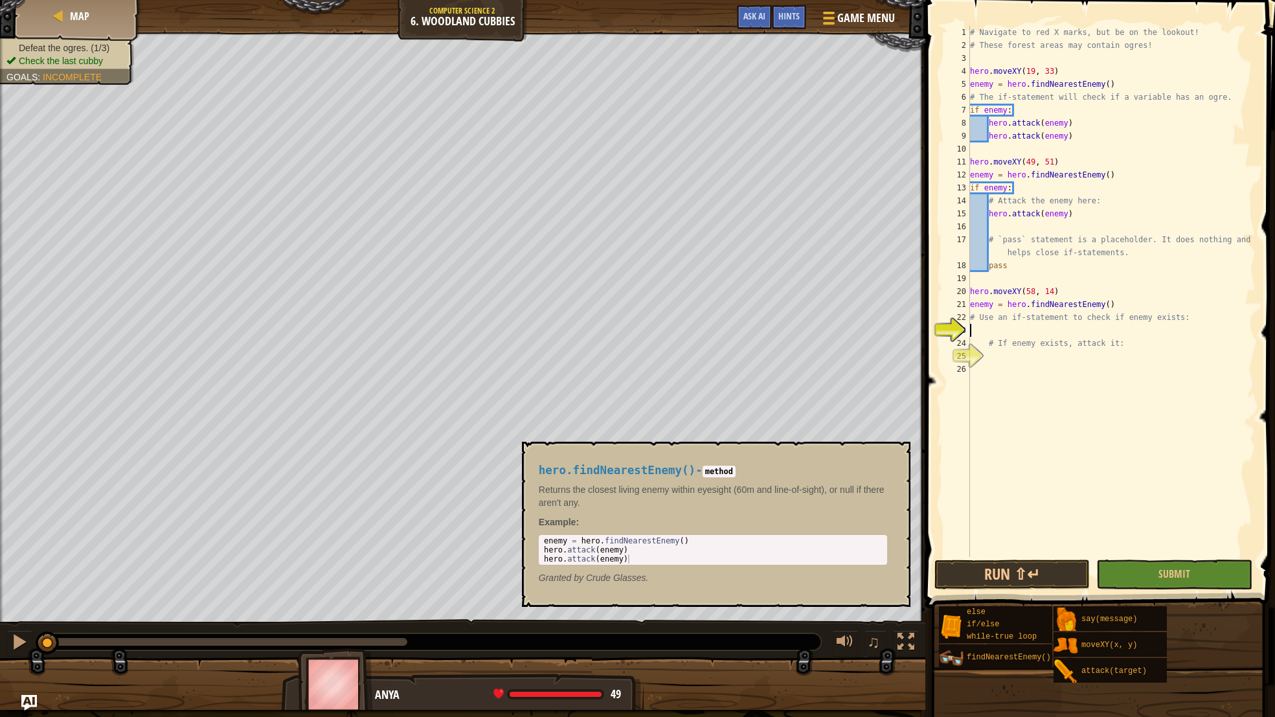
click at [958, 665] on img at bounding box center [951, 658] width 25 height 25
type textarea "hero.fin"
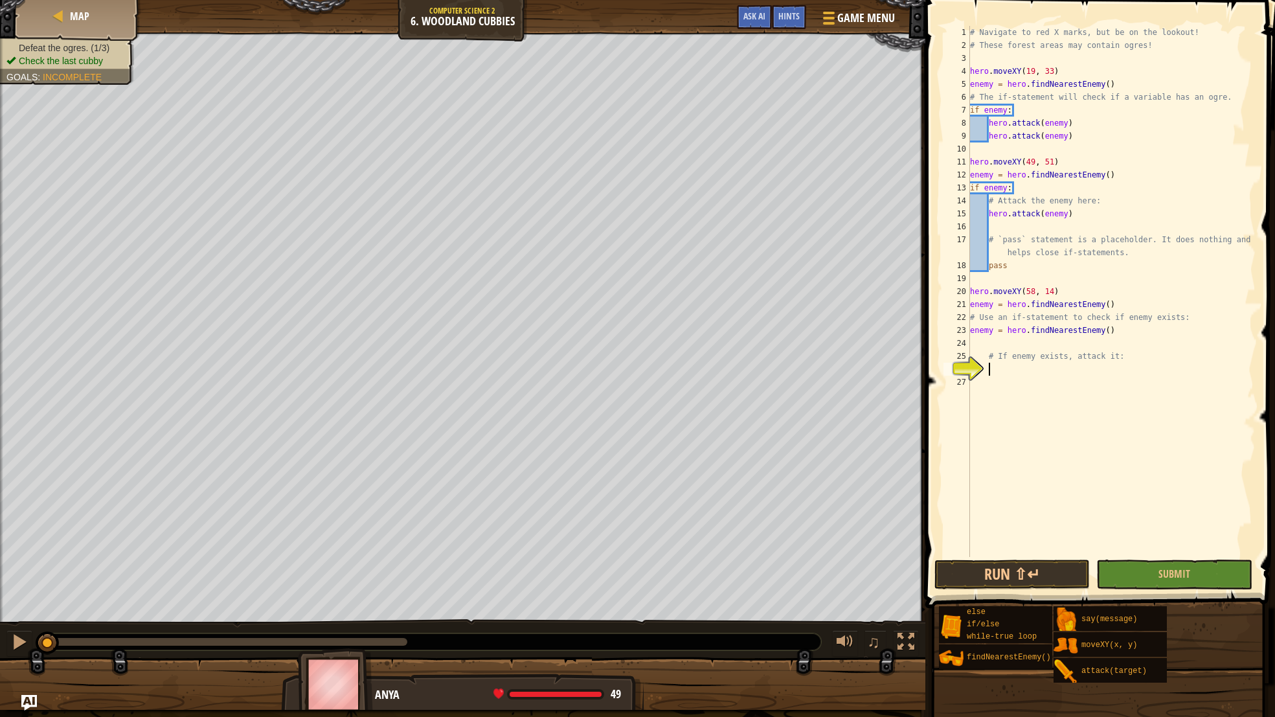
click at [1012, 374] on div "# Navigate to red X marks, but be on the lookout! # These forest areas may cont…" at bounding box center [1112, 304] width 288 height 557
click at [1176, 577] on span "Submit" at bounding box center [1175, 574] width 32 height 14
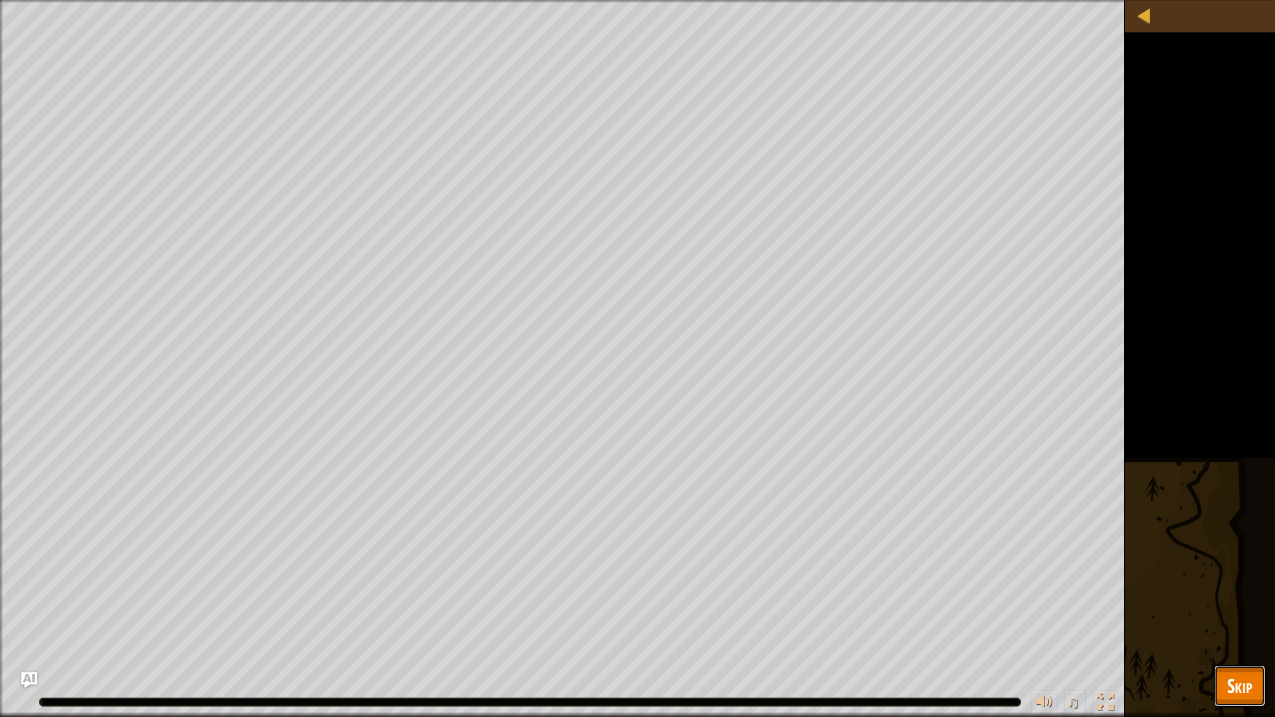
click at [1229, 681] on span "Skip" at bounding box center [1239, 685] width 25 height 27
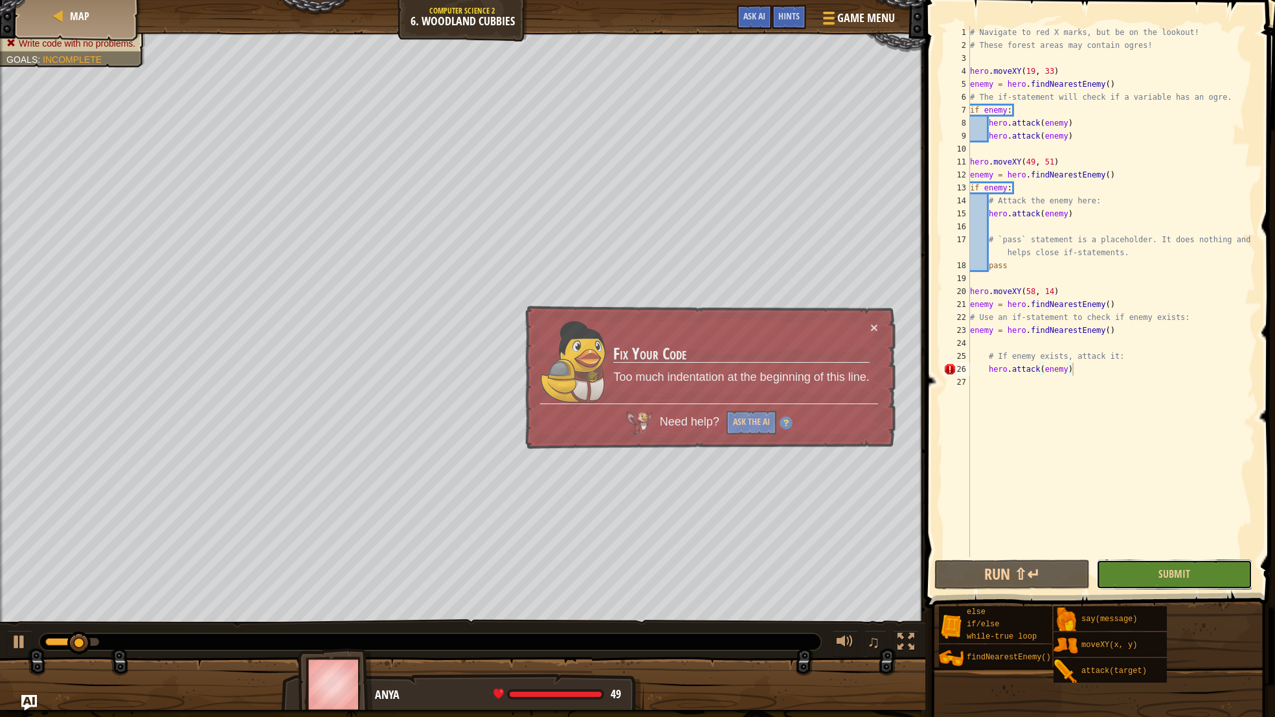
click at [1202, 575] on button "Submit" at bounding box center [1174, 575] width 155 height 30
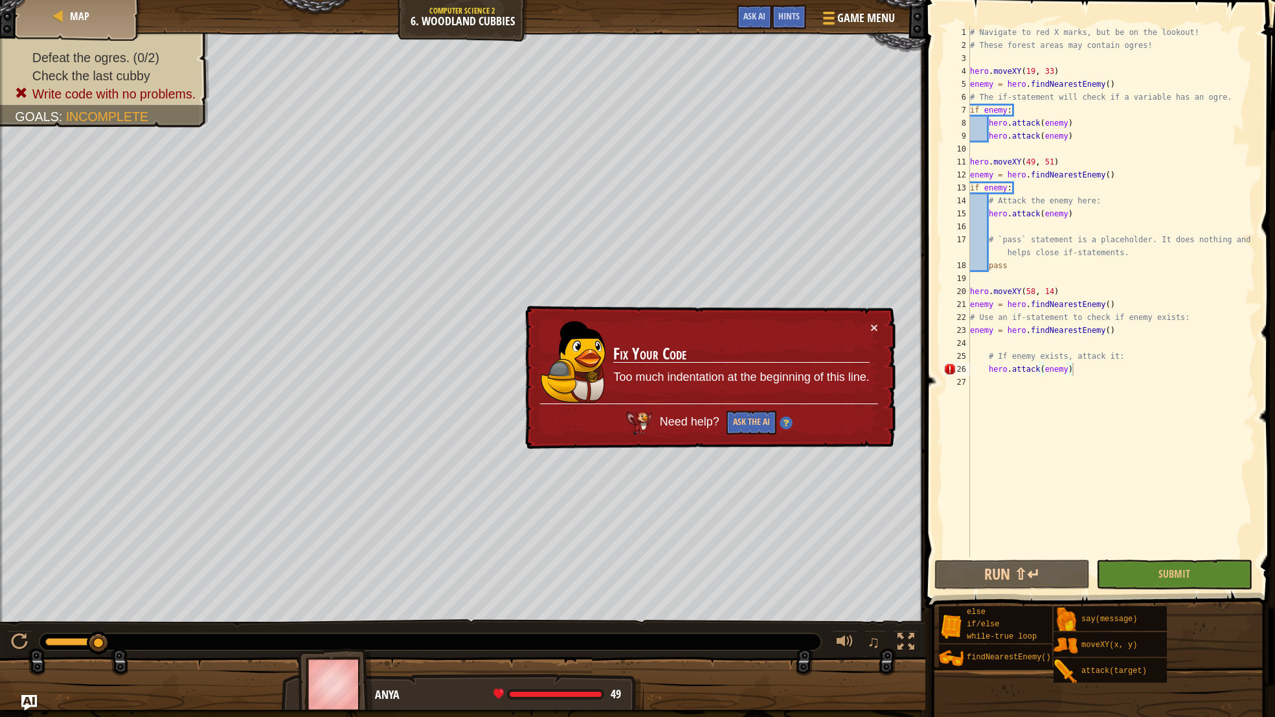
click at [989, 372] on div "# Navigate to red X marks, but be on the lookout! # These forest areas may cont…" at bounding box center [1112, 304] width 288 height 557
type textarea "hero.attack(enemy)"
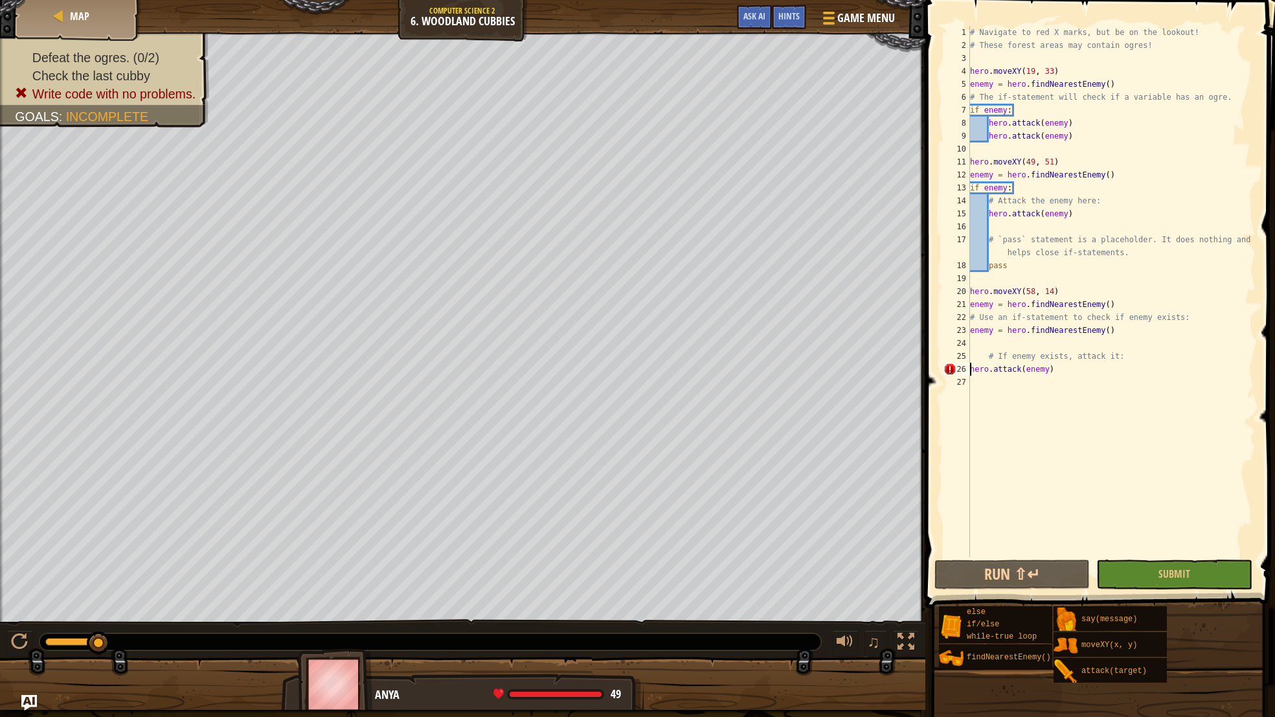
scroll to position [6, 6]
click at [1129, 570] on button "Submit" at bounding box center [1174, 575] width 155 height 30
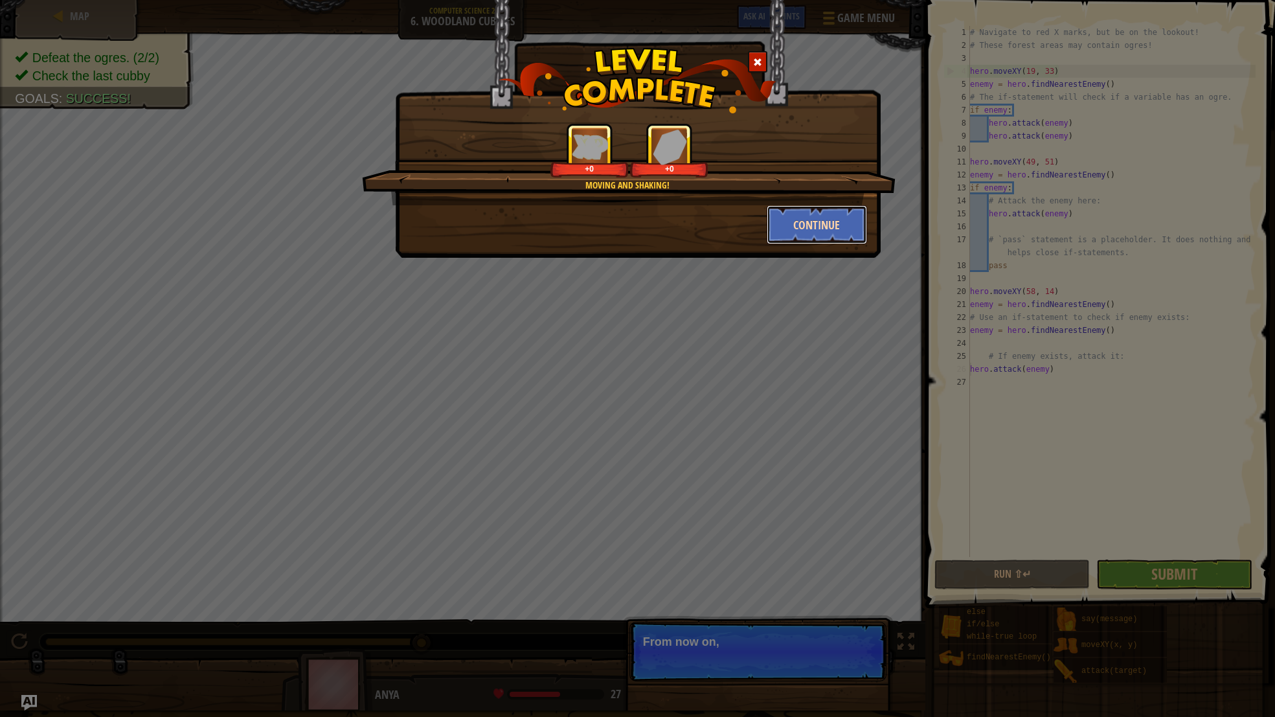
click at [805, 236] on button "Continue" at bounding box center [817, 224] width 100 height 39
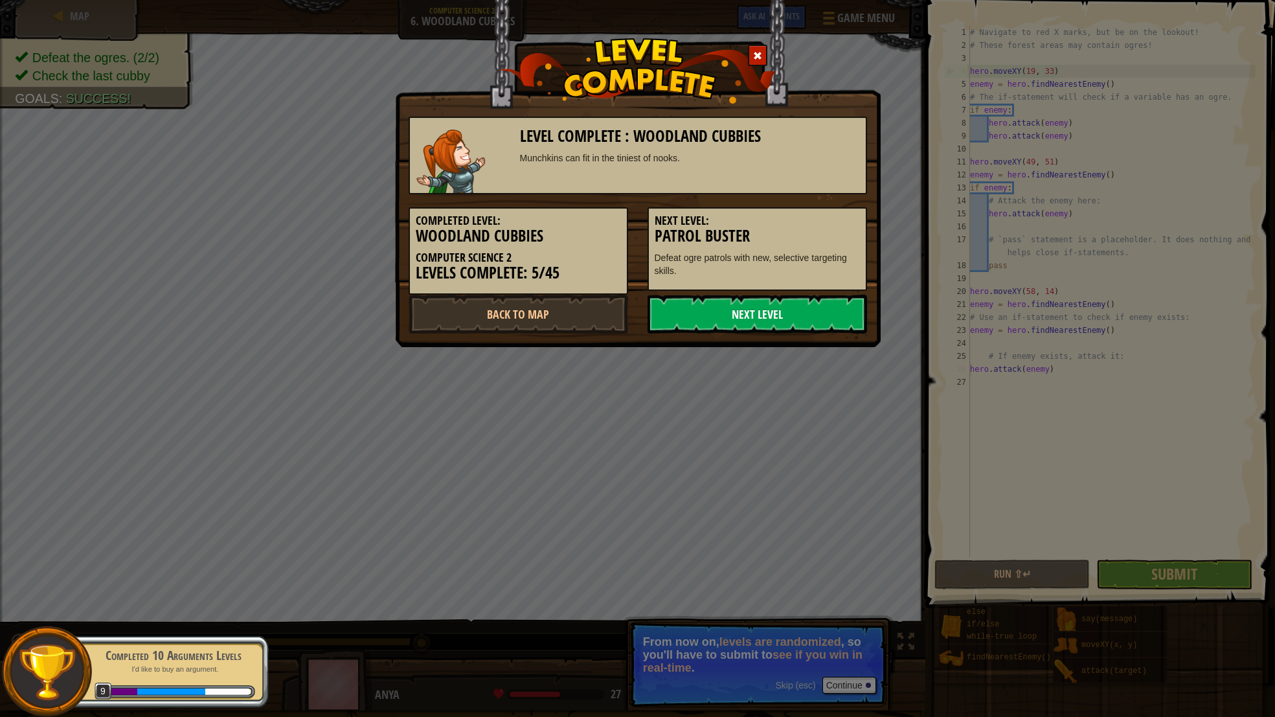
click at [751, 312] on link "Next Level" at bounding box center [758, 314] width 220 height 39
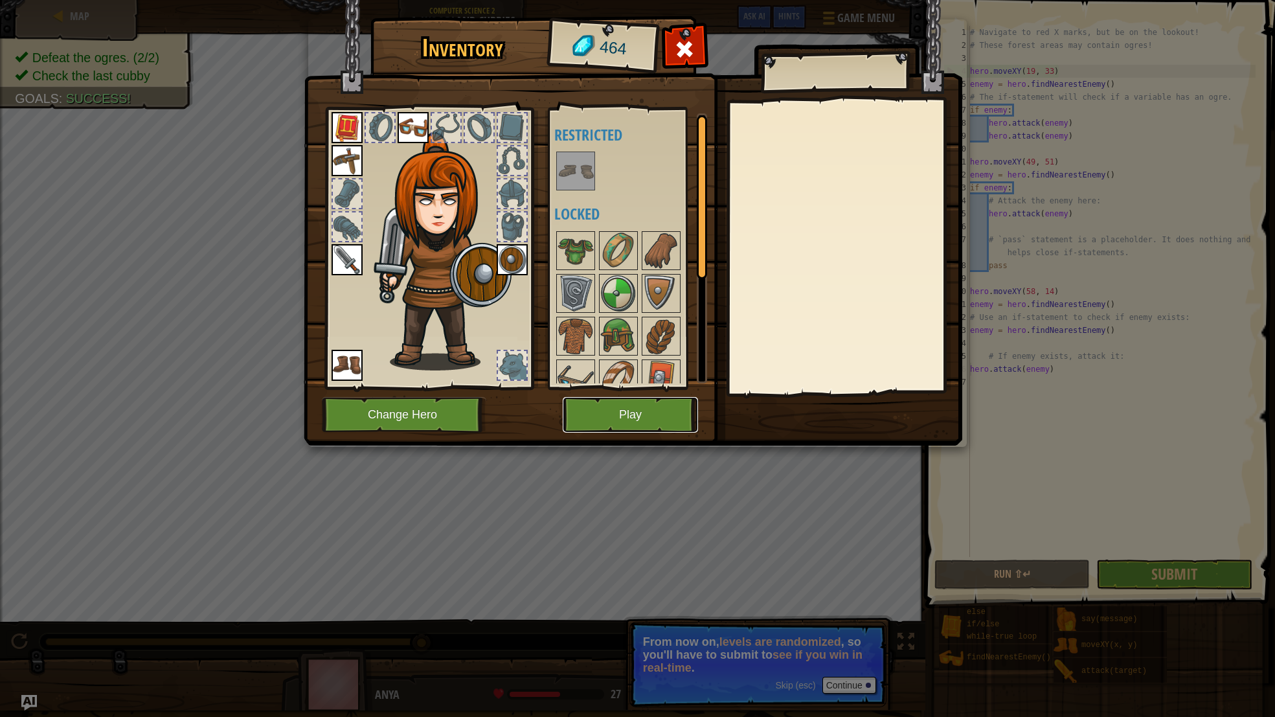
click at [659, 426] on button "Play" at bounding box center [630, 415] width 135 height 36
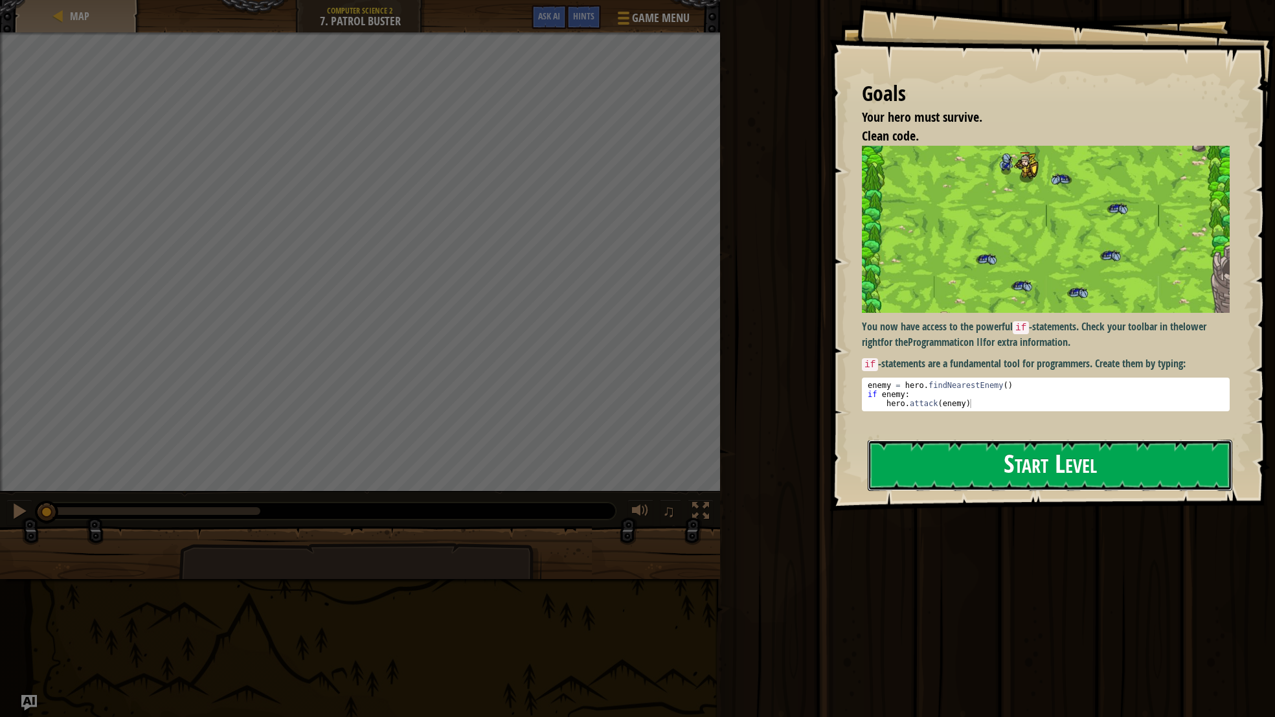
click at [998, 470] on button "Start Level" at bounding box center [1050, 465] width 365 height 51
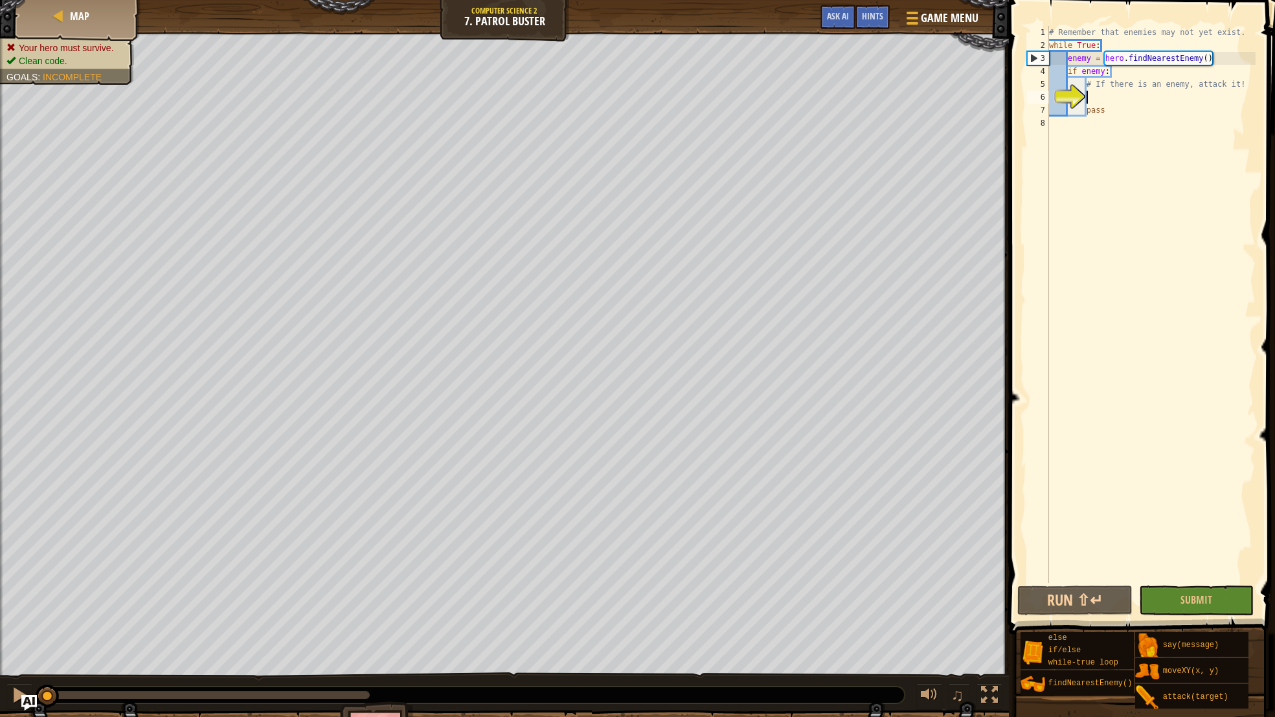
type textarea "a"
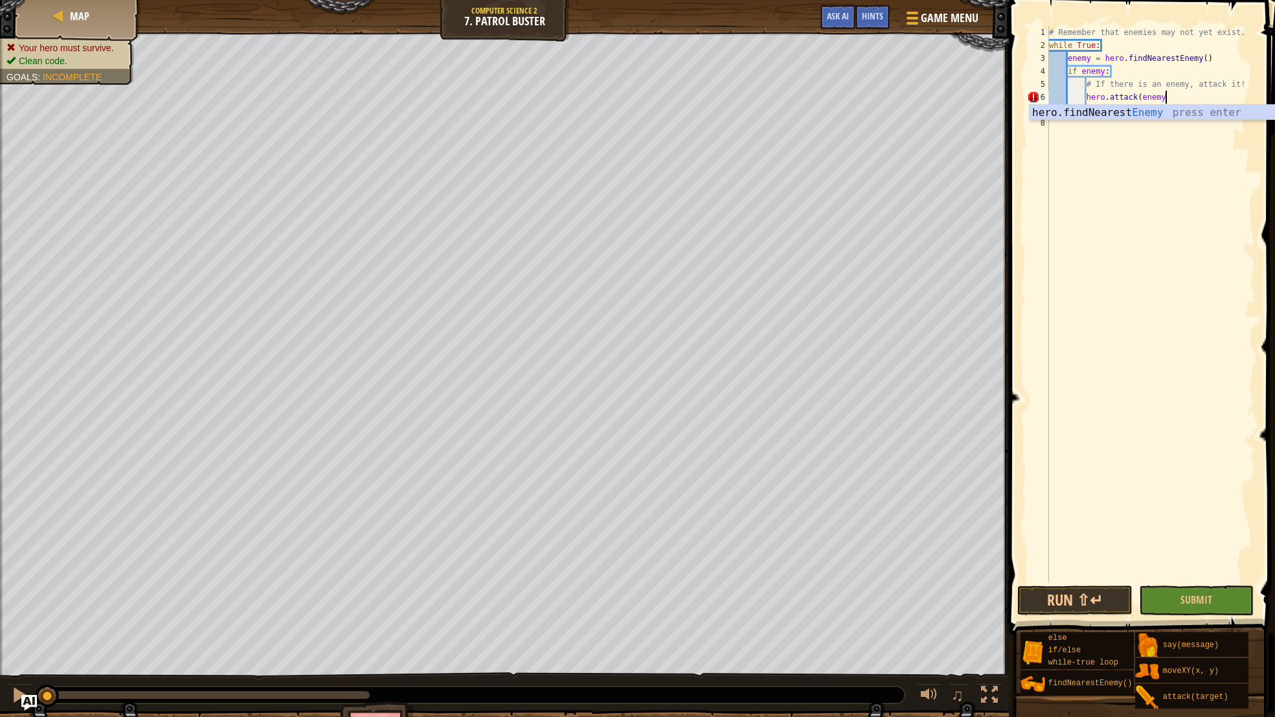
type textarea "hero.attack(enemy)"
click at [1210, 597] on span "Submit" at bounding box center [1197, 600] width 32 height 14
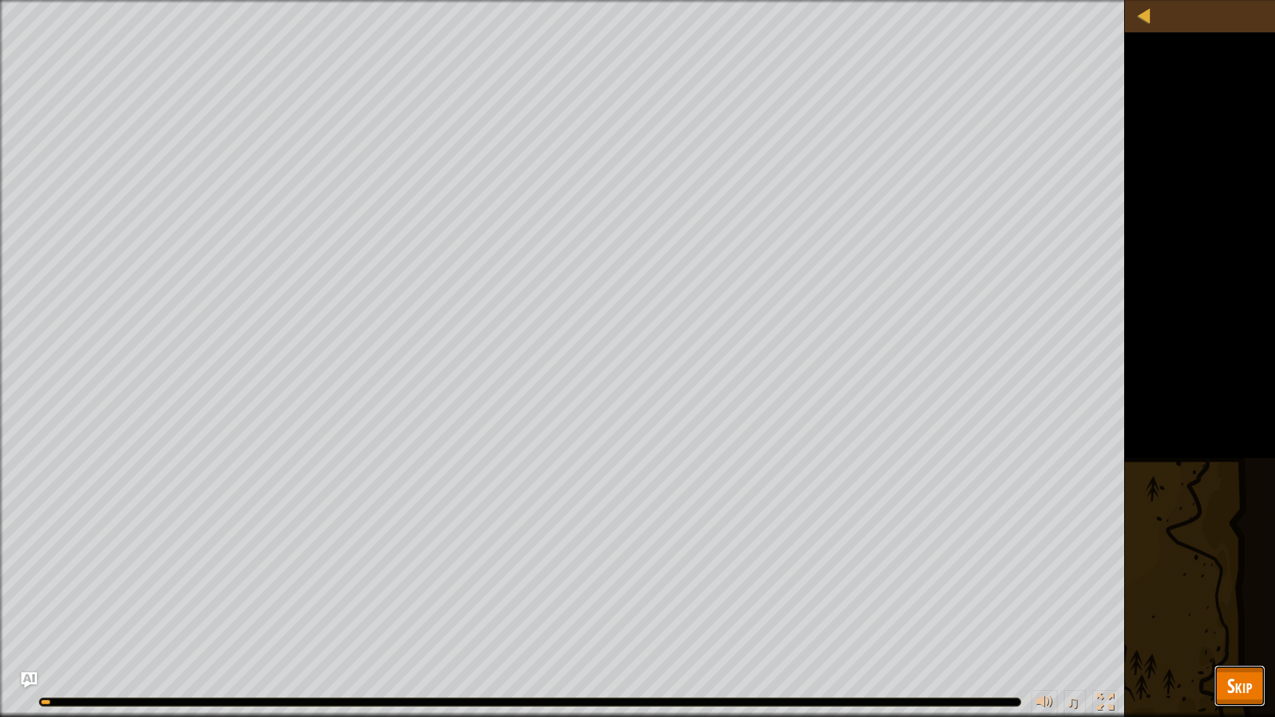
click at [1232, 684] on span "Skip" at bounding box center [1239, 685] width 25 height 27
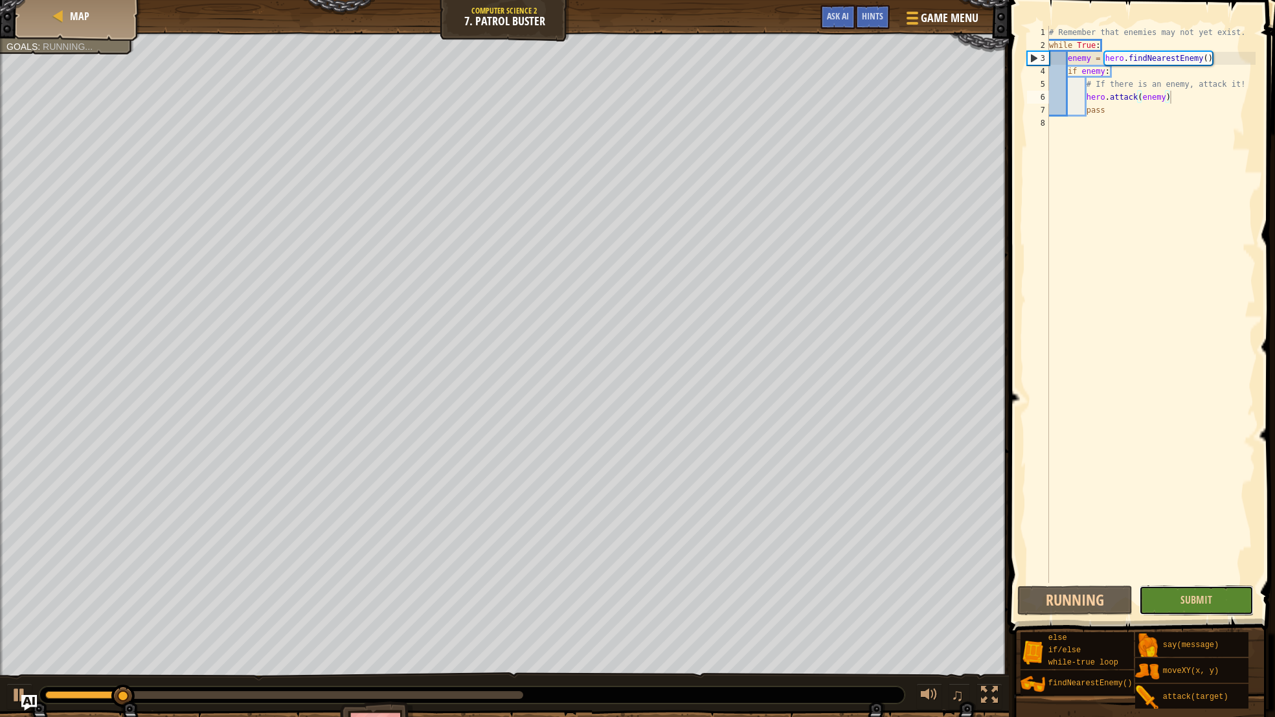
click at [1215, 600] on button "Submit" at bounding box center [1196, 601] width 115 height 30
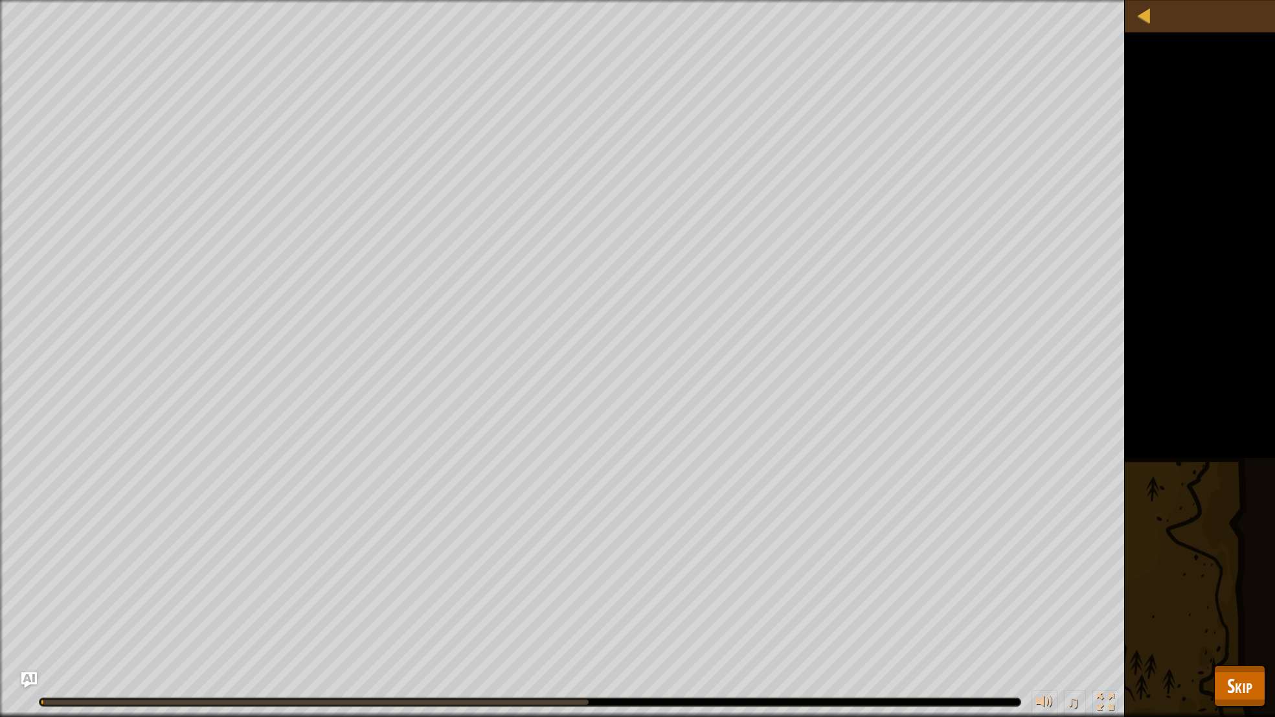
click at [998, 705] on div at bounding box center [530, 702] width 981 height 8
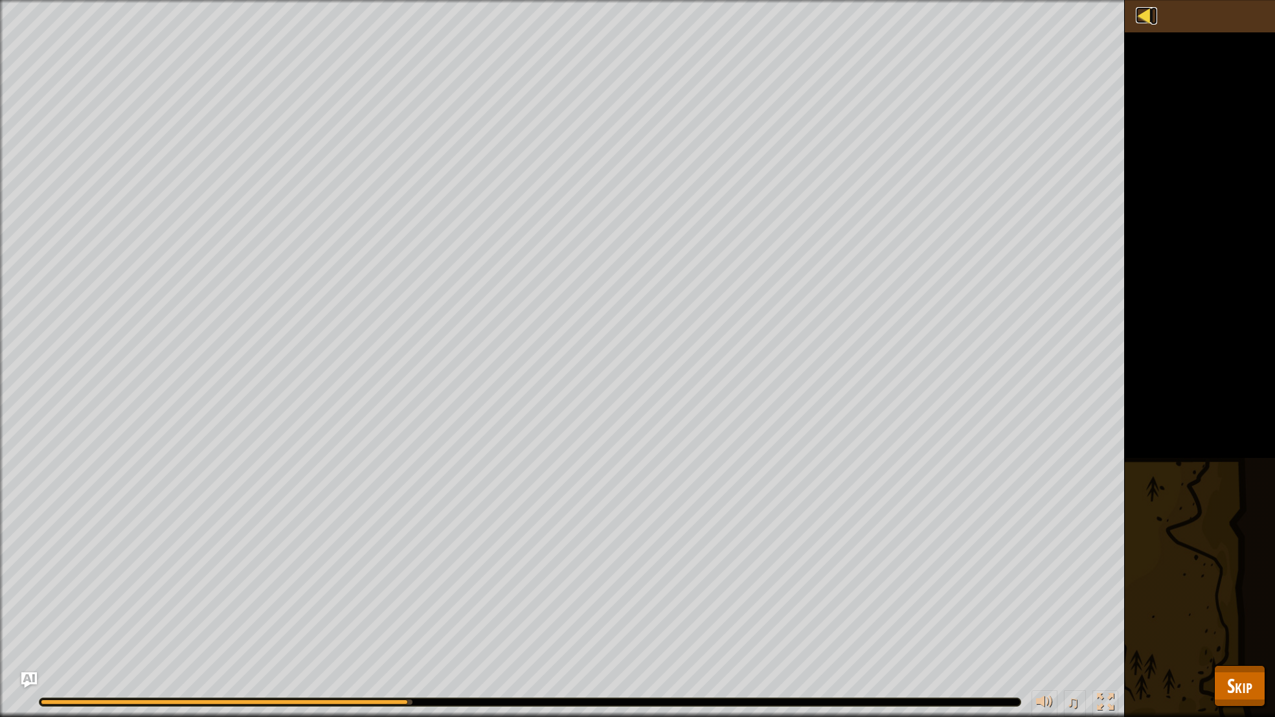
click at [1145, 17] on div at bounding box center [1144, 15] width 16 height 16
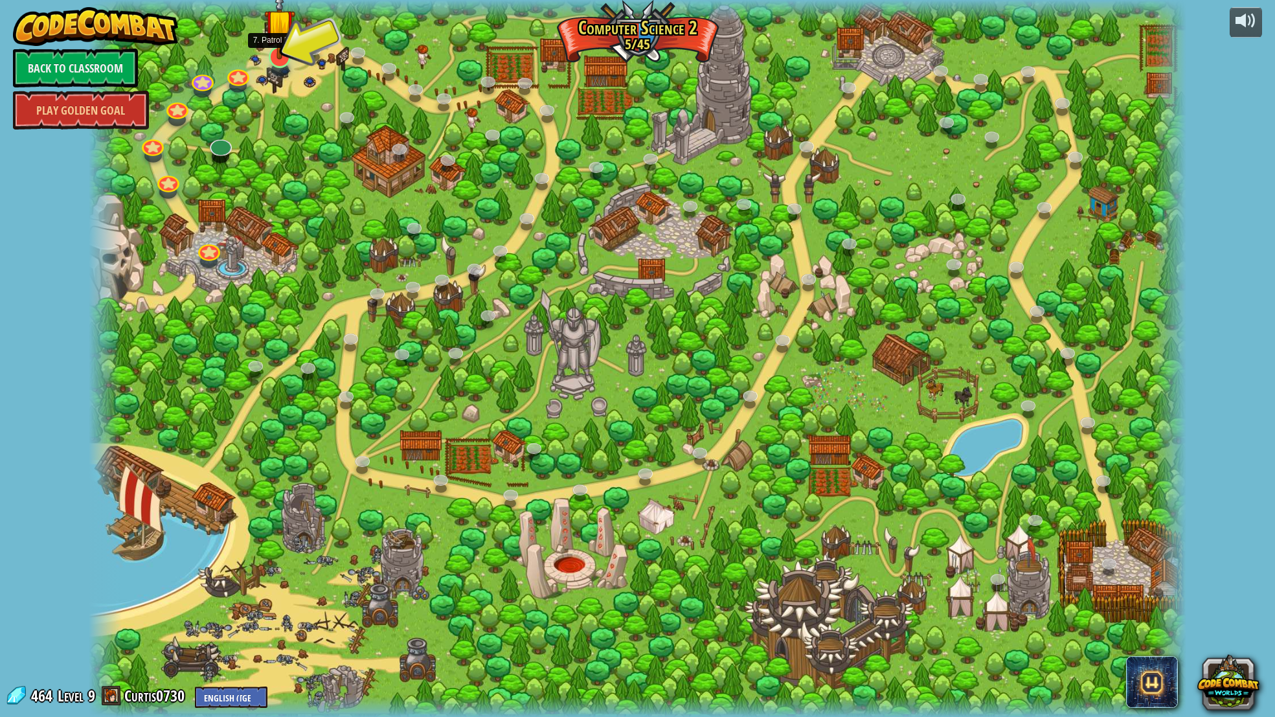
click at [288, 40] on img at bounding box center [279, 24] width 30 height 71
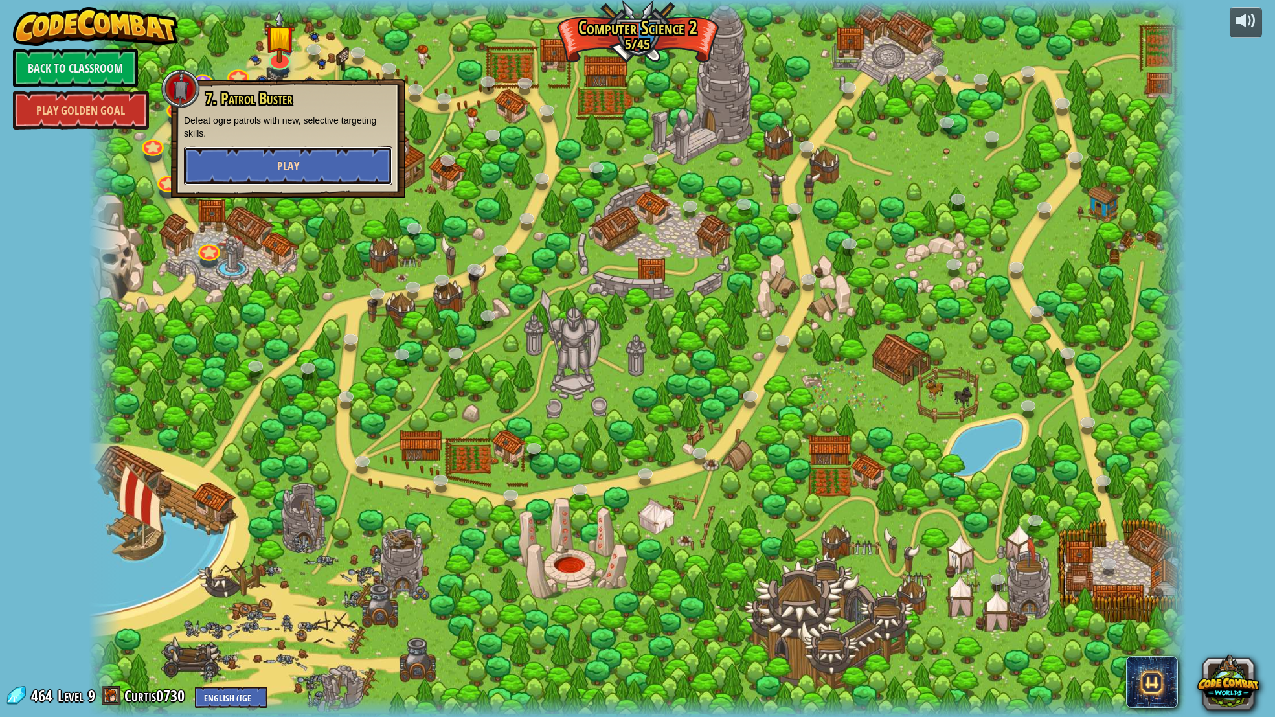
click at [320, 166] on button "Play" at bounding box center [288, 165] width 209 height 39
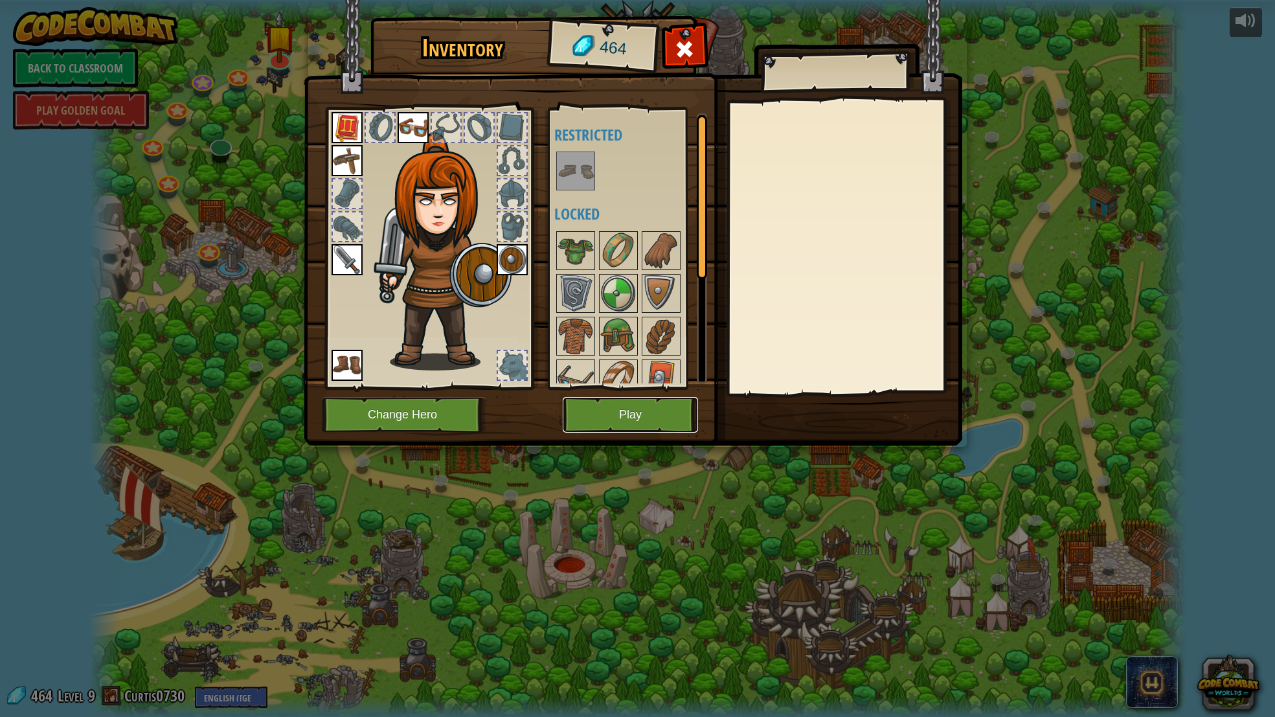
click at [654, 406] on button "Play" at bounding box center [630, 415] width 135 height 36
